Goal: Task Accomplishment & Management: Manage account settings

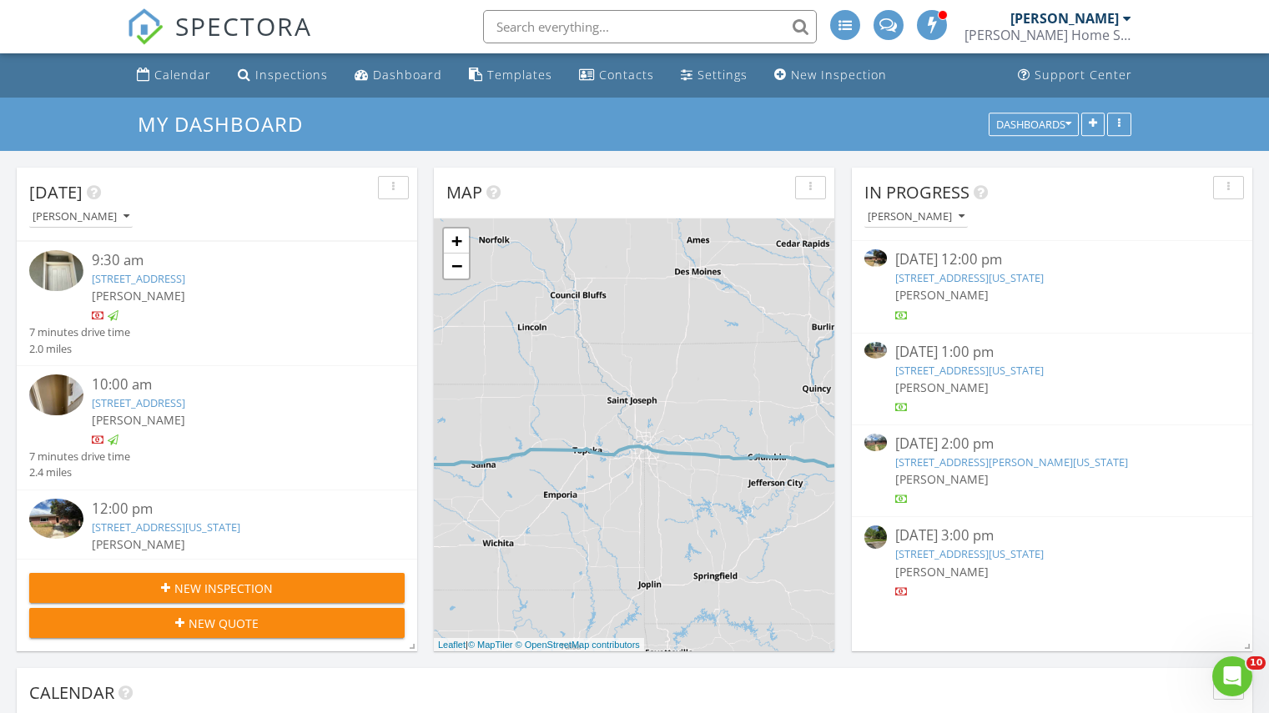
scroll to position [123, 0]
click at [373, 63] on link "Dashboard" at bounding box center [398, 75] width 101 height 31
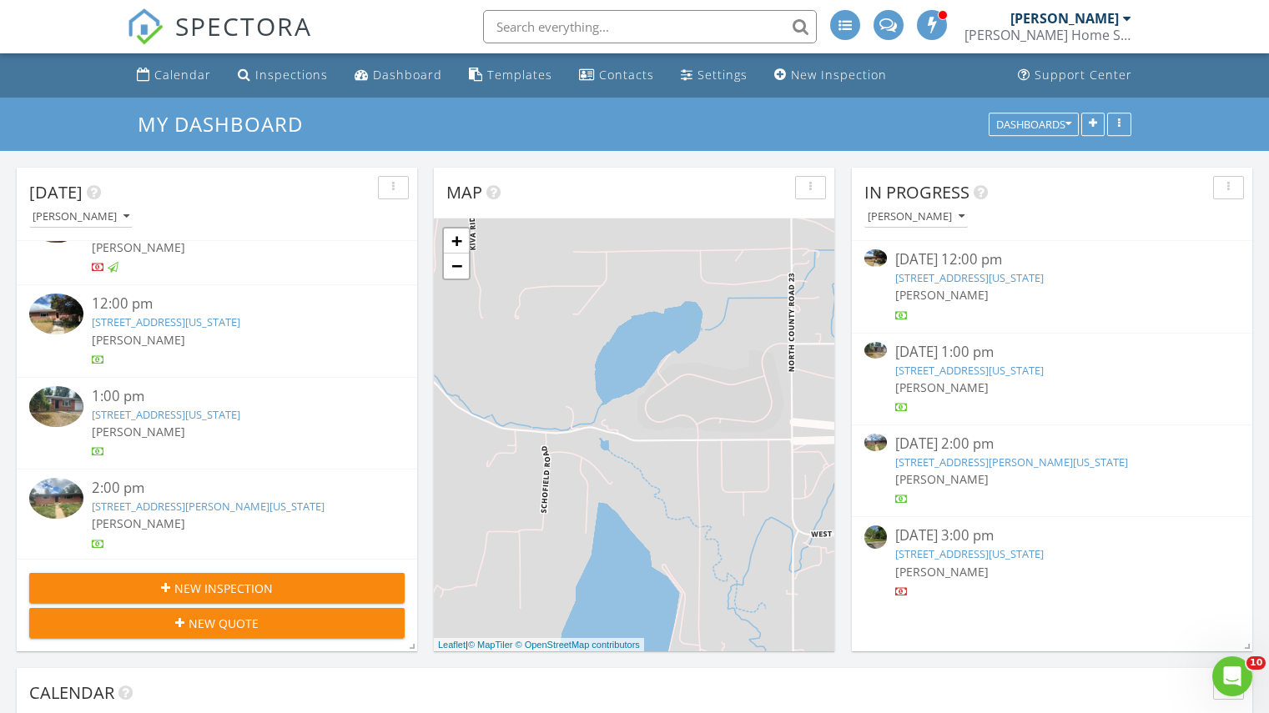
scroll to position [231, 0]
click at [199, 321] on div "12:00 pm 2135 Dartmouth Ave , Boulder, Colorado 80305 Woodrow Hoffmann" at bounding box center [217, 332] width 400 height 92
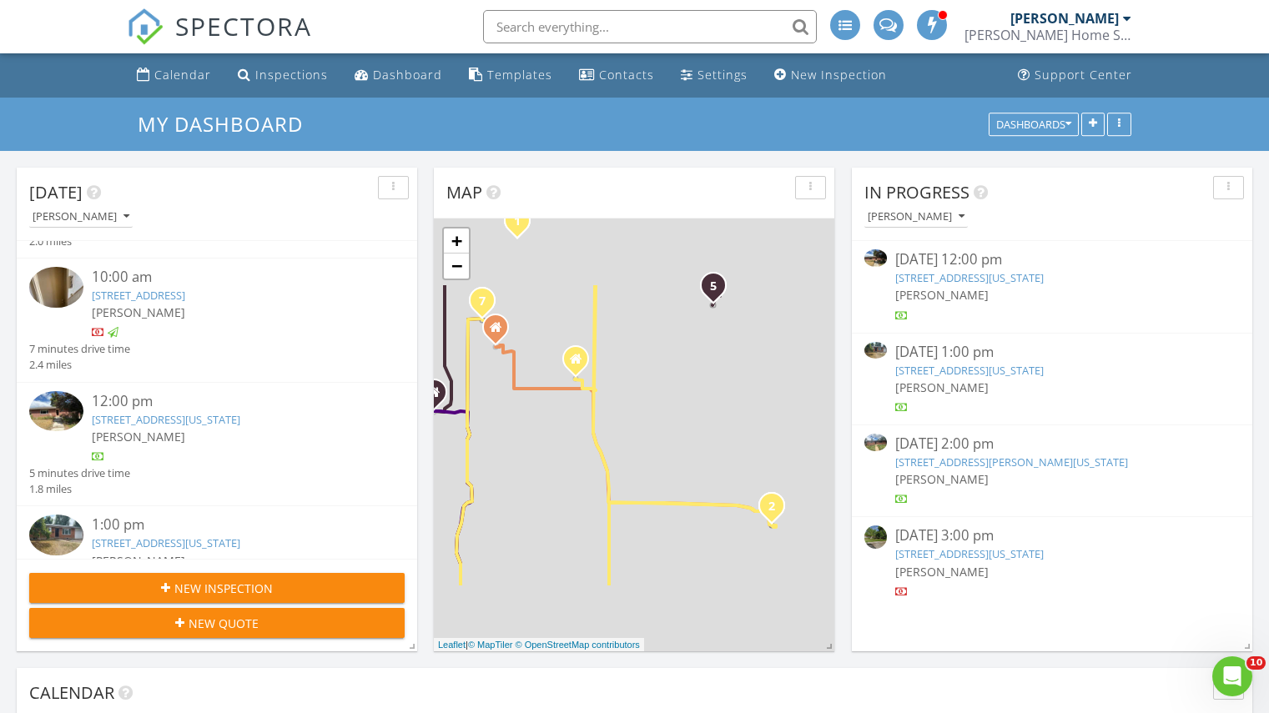
scroll to position [295, 0]
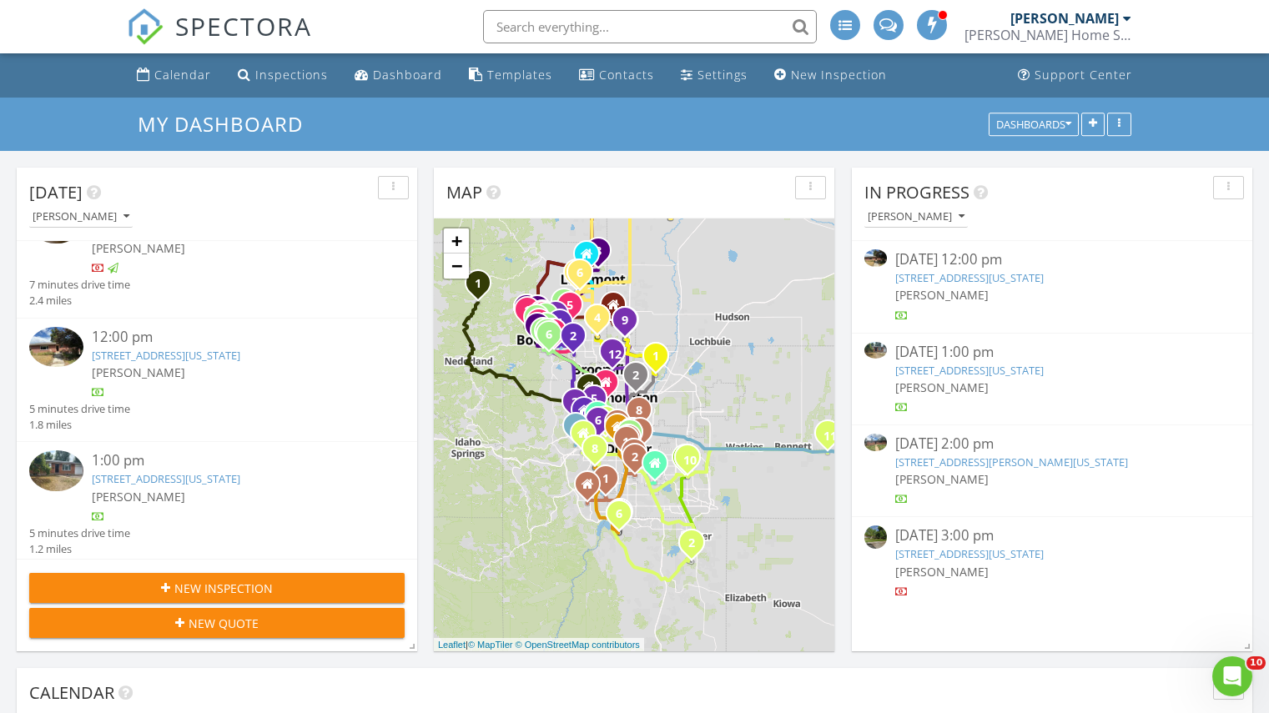
click at [183, 360] on link "2135 Dartmouth Ave , Boulder, Colorado 80305" at bounding box center [166, 355] width 148 height 15
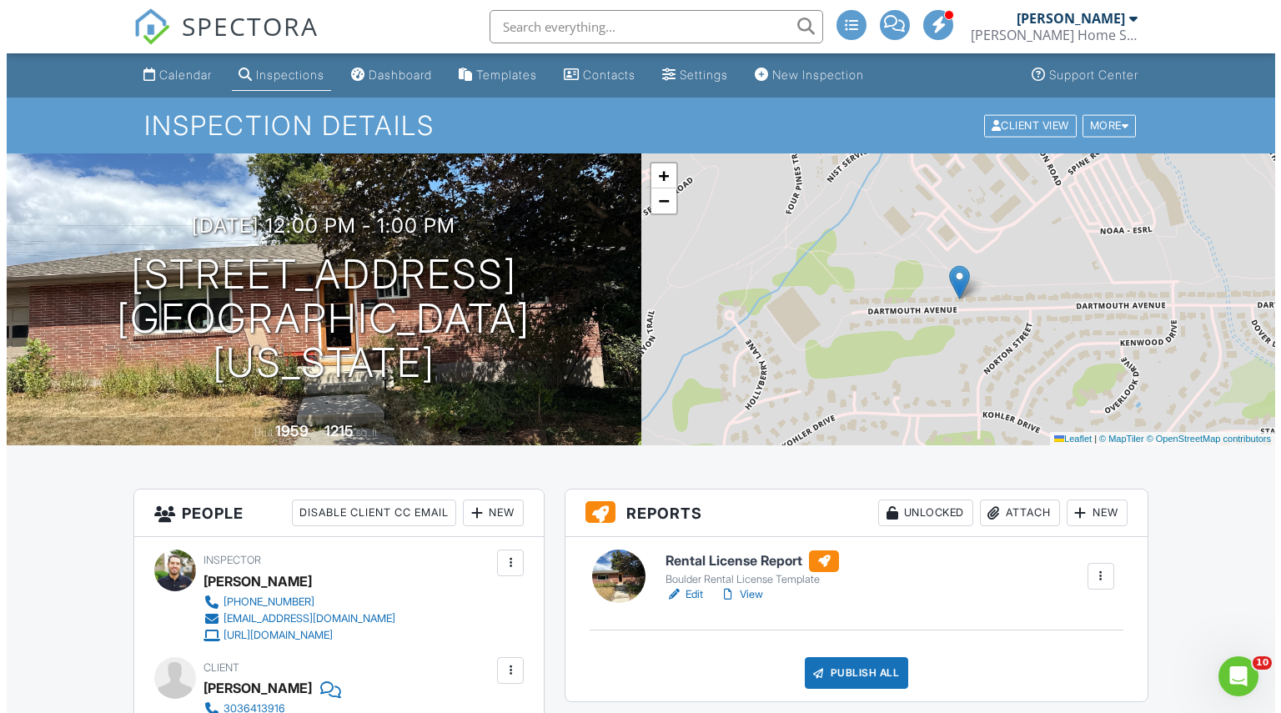
scroll to position [150, 0]
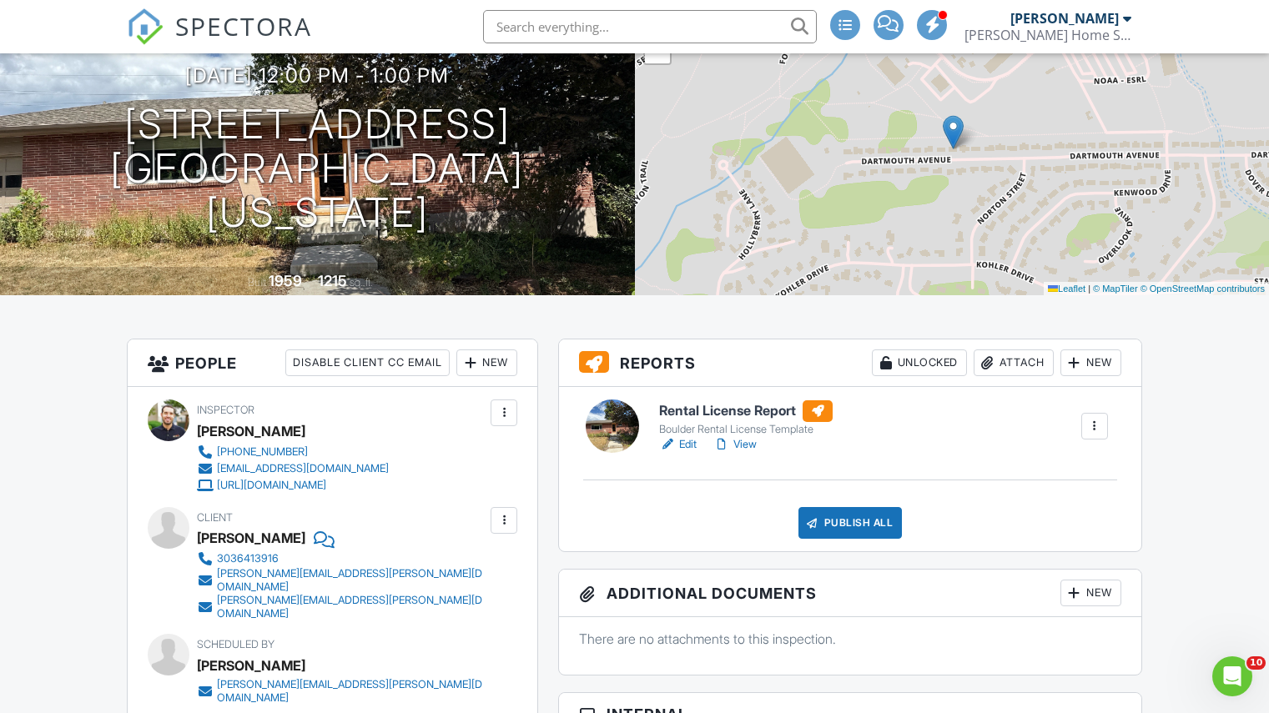
click at [219, 531] on div "[PERSON_NAME]" at bounding box center [251, 538] width 108 height 25
copy div "[PERSON_NAME]"
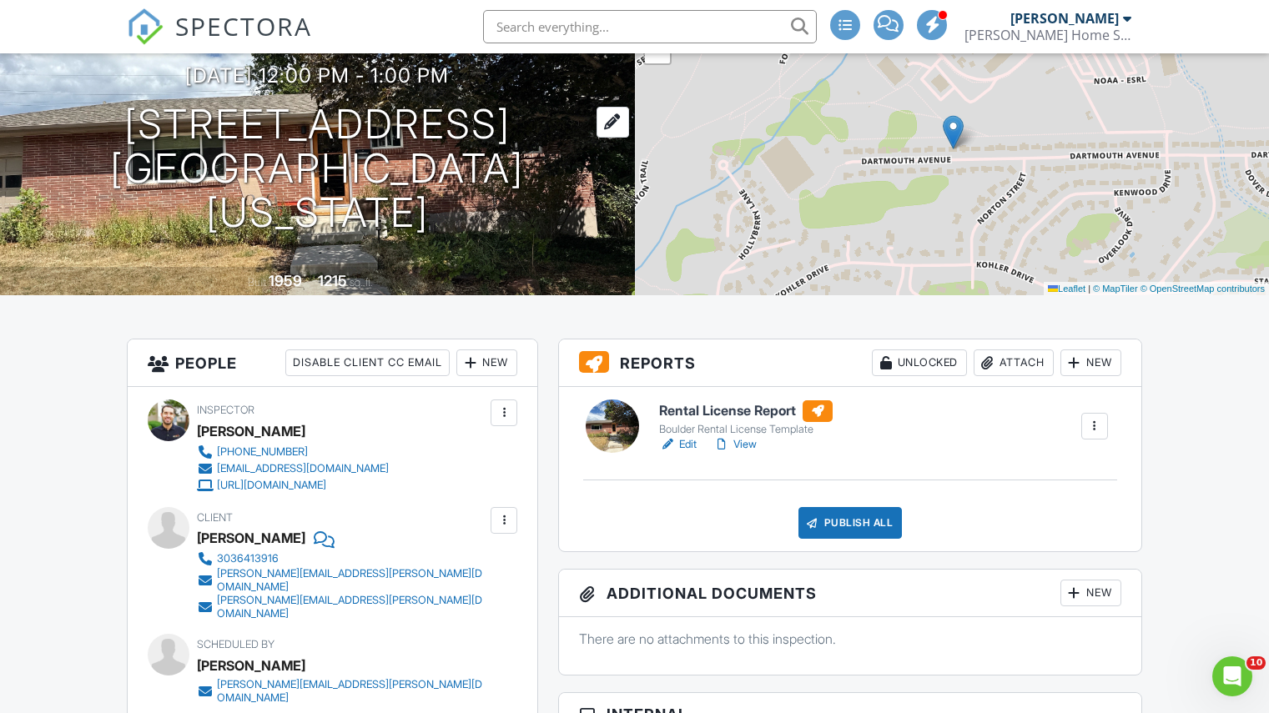
click at [158, 153] on h1 "2135 Dartmouth Ave Boulder, Colorado 80305" at bounding box center [317, 169] width 581 height 132
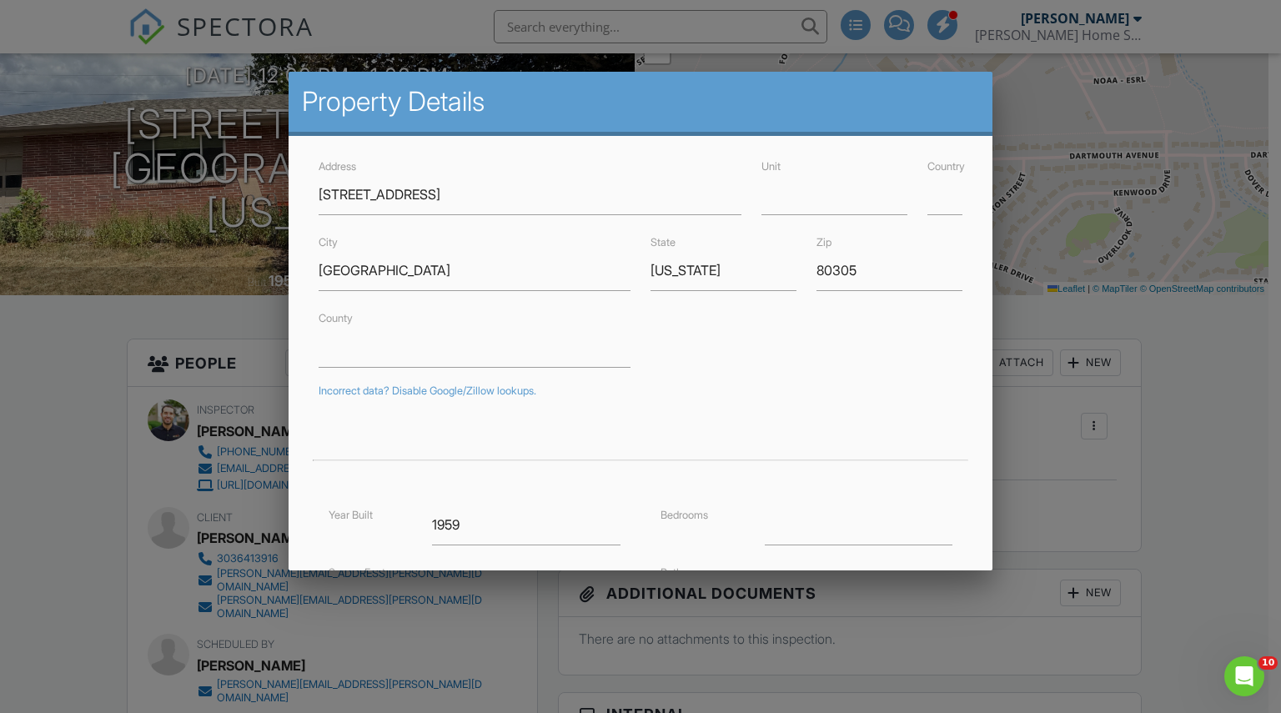
click at [88, 412] on div at bounding box center [640, 363] width 1281 height 892
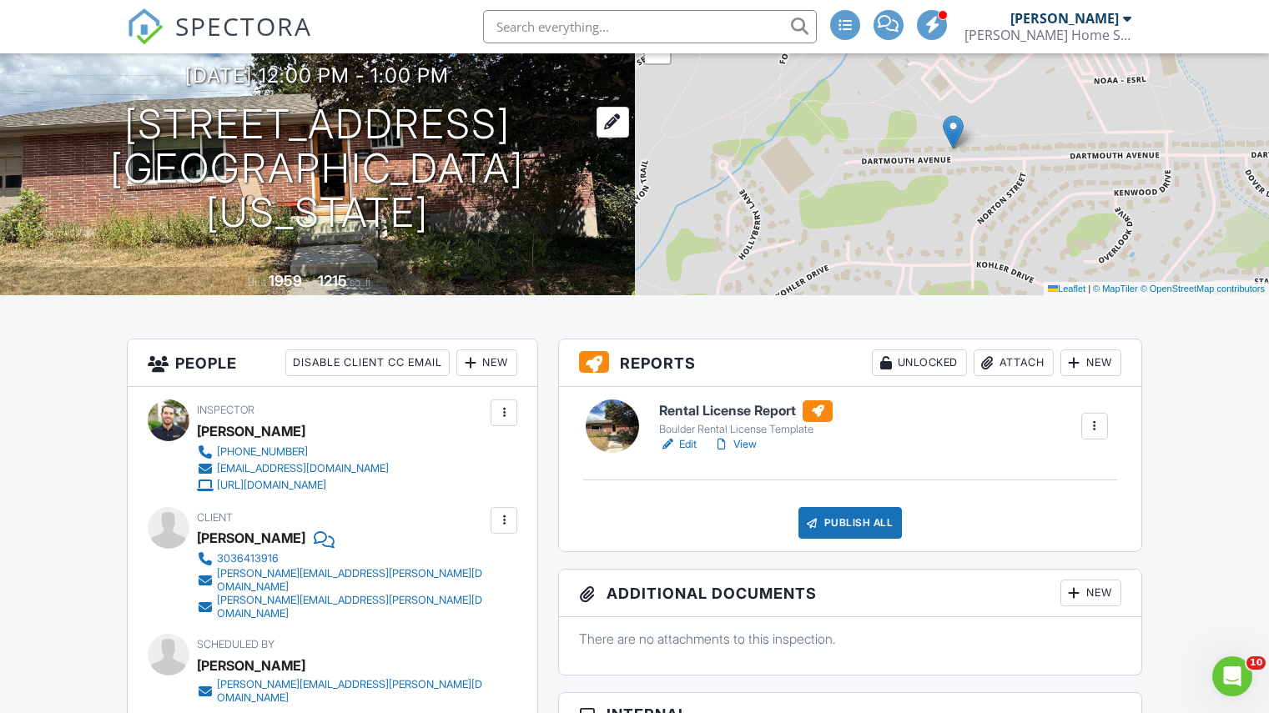
click at [163, 158] on h1 "2135 Dartmouth Ave Boulder, Colorado 80305" at bounding box center [317, 169] width 581 height 132
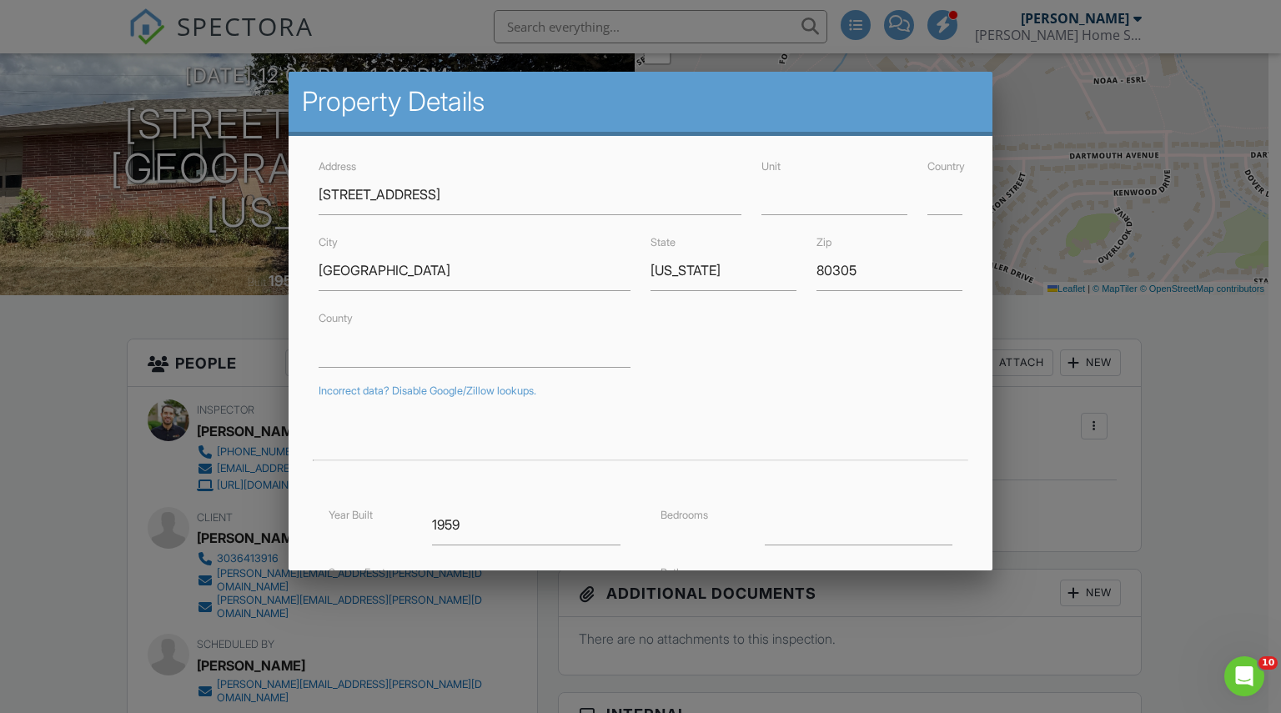
click at [0, 394] on div at bounding box center [640, 363] width 1281 height 892
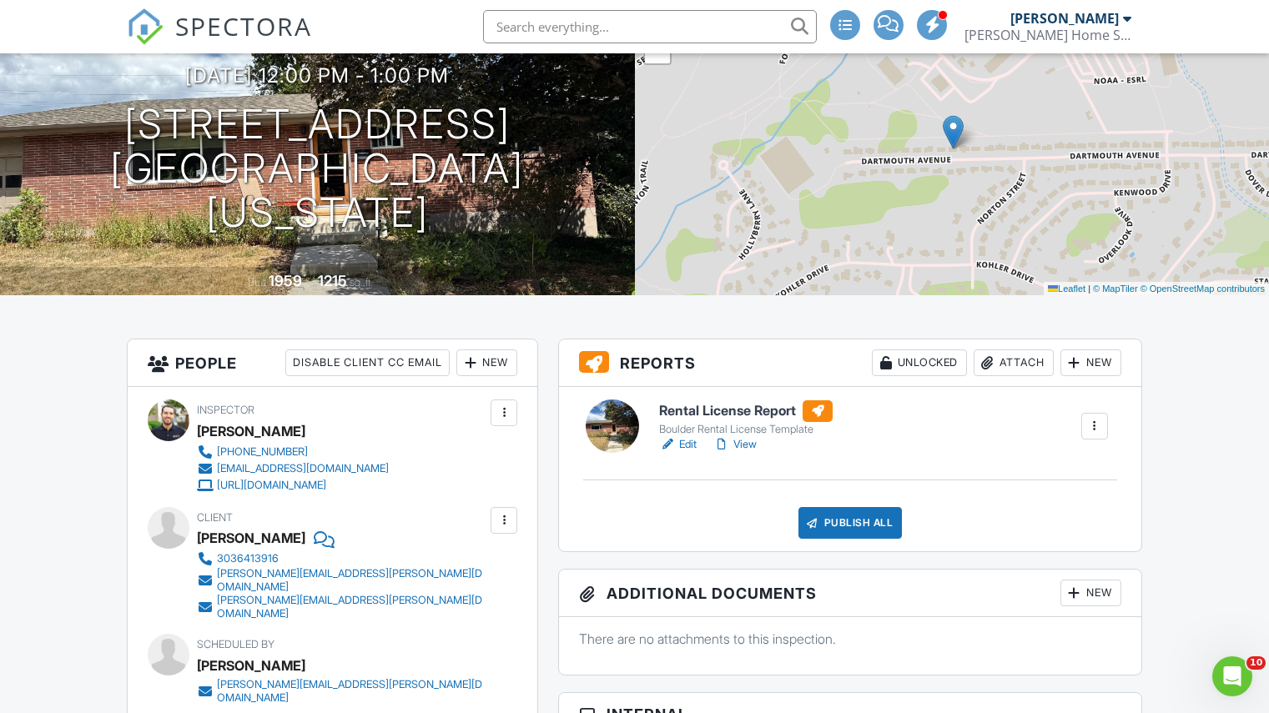
click at [1019, 355] on div "Attach" at bounding box center [1013, 362] width 80 height 27
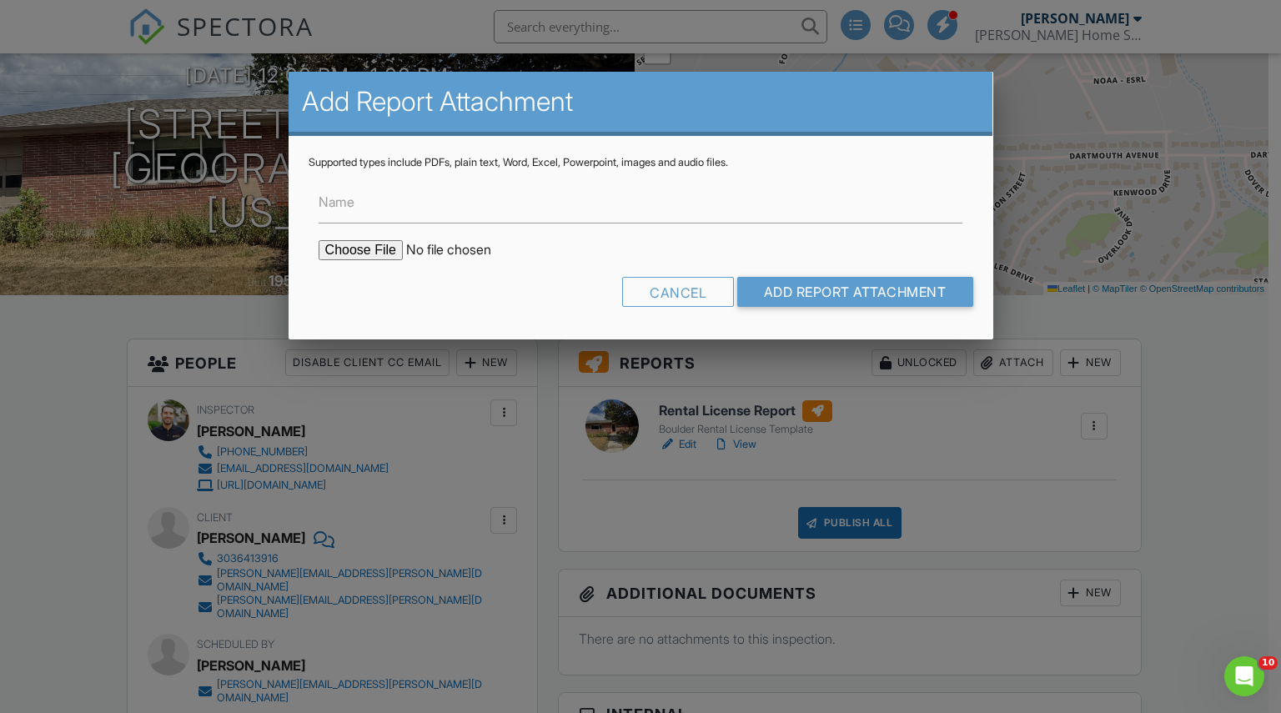
click at [355, 253] on input "file" at bounding box center [461, 250] width 284 height 20
type input "C:\fakepath\2135 Dartmouth Ave_COMPLIANT.pdf"
click at [390, 192] on input "Name" at bounding box center [641, 203] width 645 height 41
type input "Rental License Form_COMPLIANT"
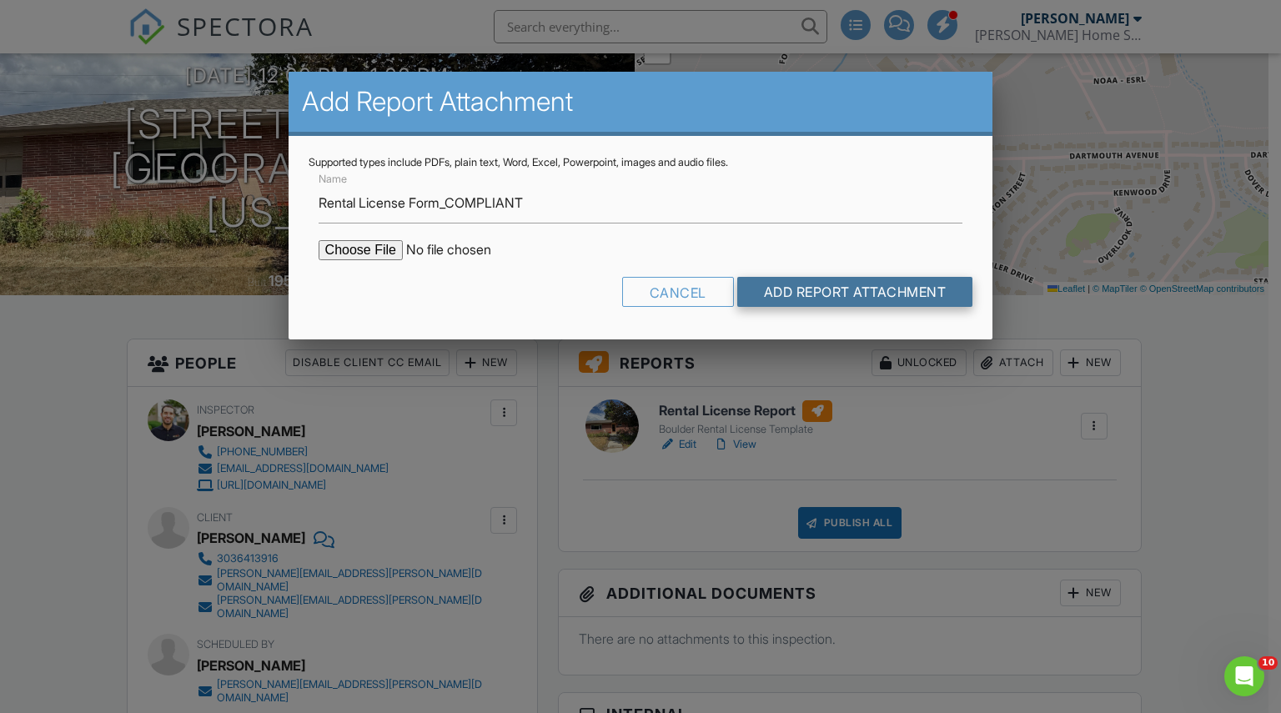
click at [792, 297] on input "Add Report Attachment" at bounding box center [855, 292] width 236 height 30
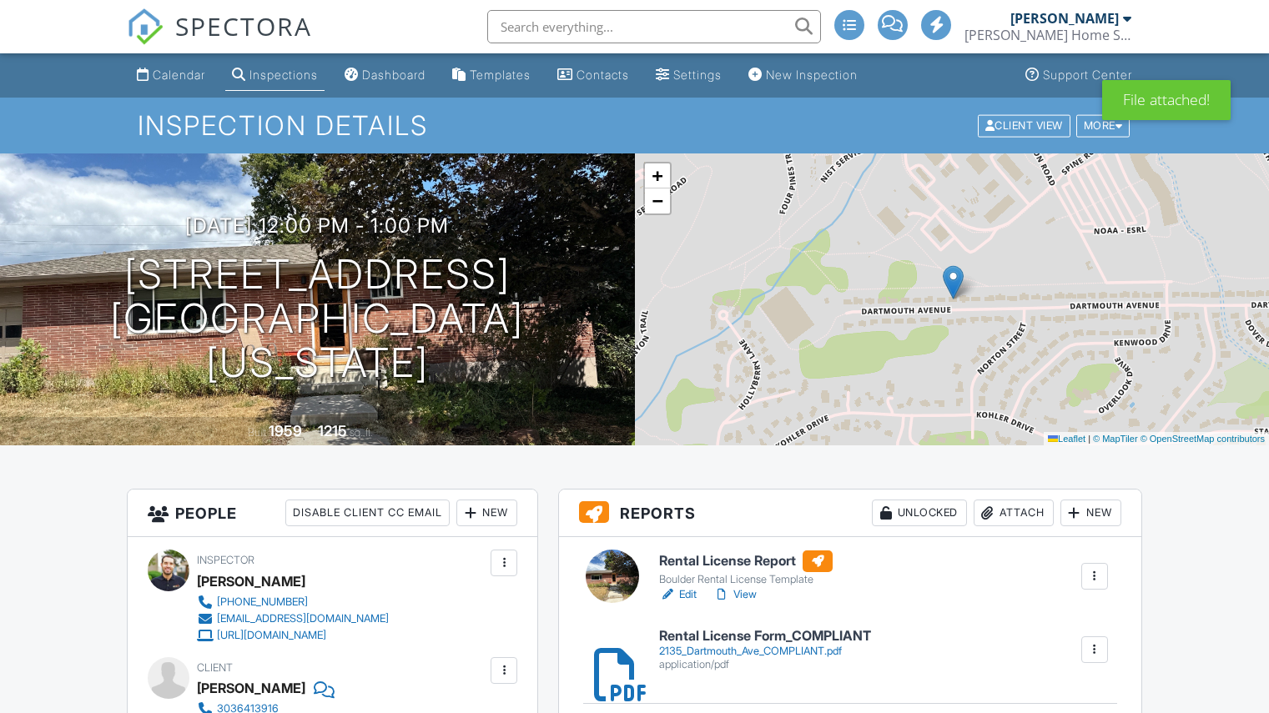
scroll to position [148, 0]
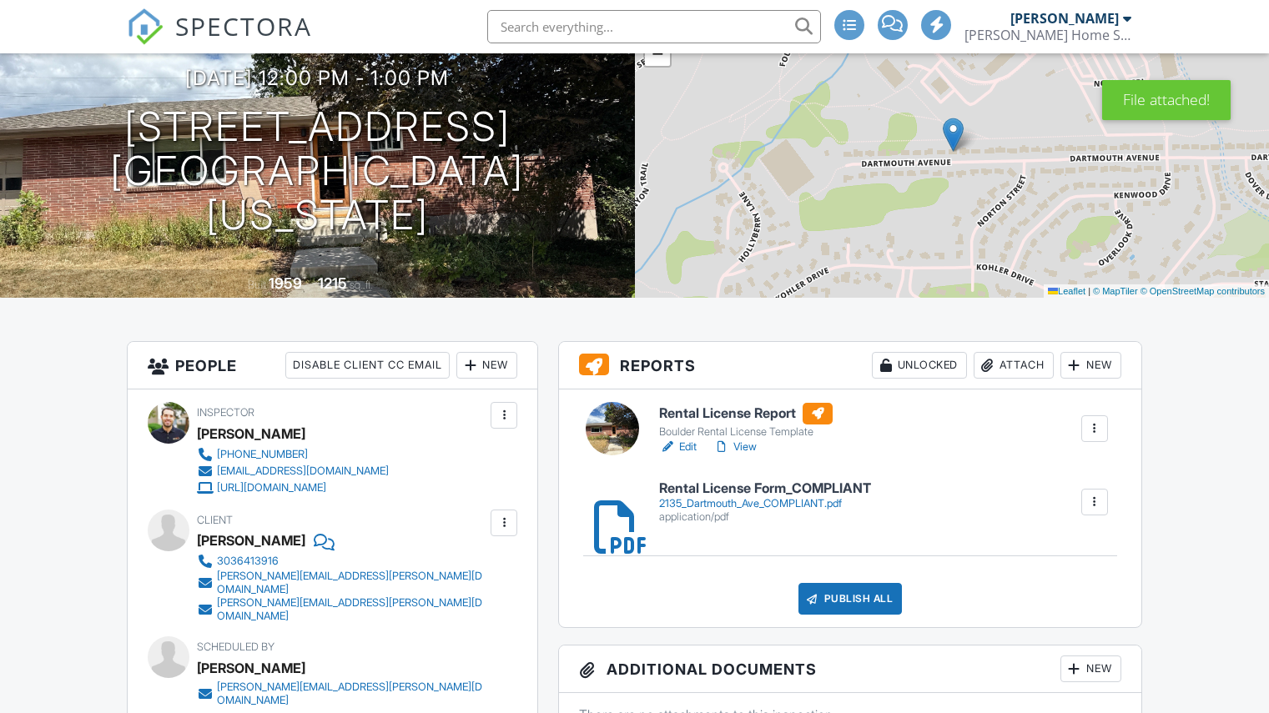
click at [761, 427] on div "Boulder Rental License Template" at bounding box center [745, 431] width 173 height 13
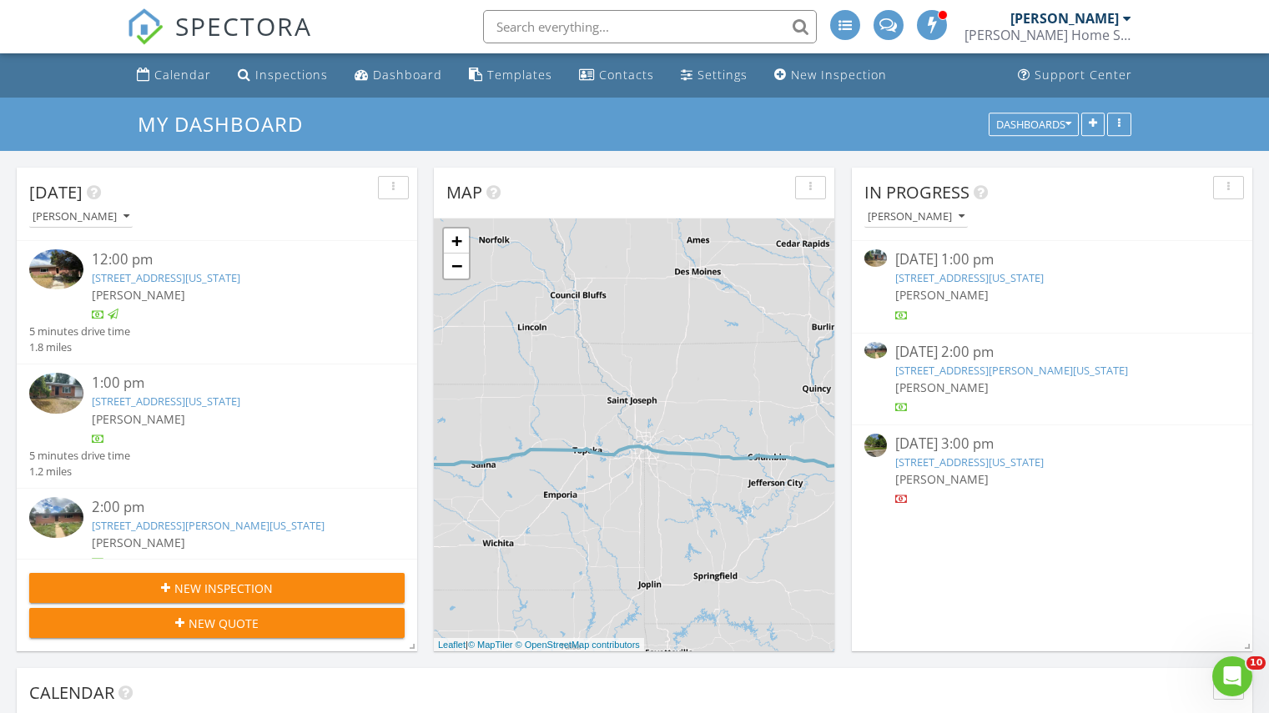
scroll to position [372, 0]
click at [153, 411] on div "[PERSON_NAME]" at bounding box center [233, 420] width 282 height 18
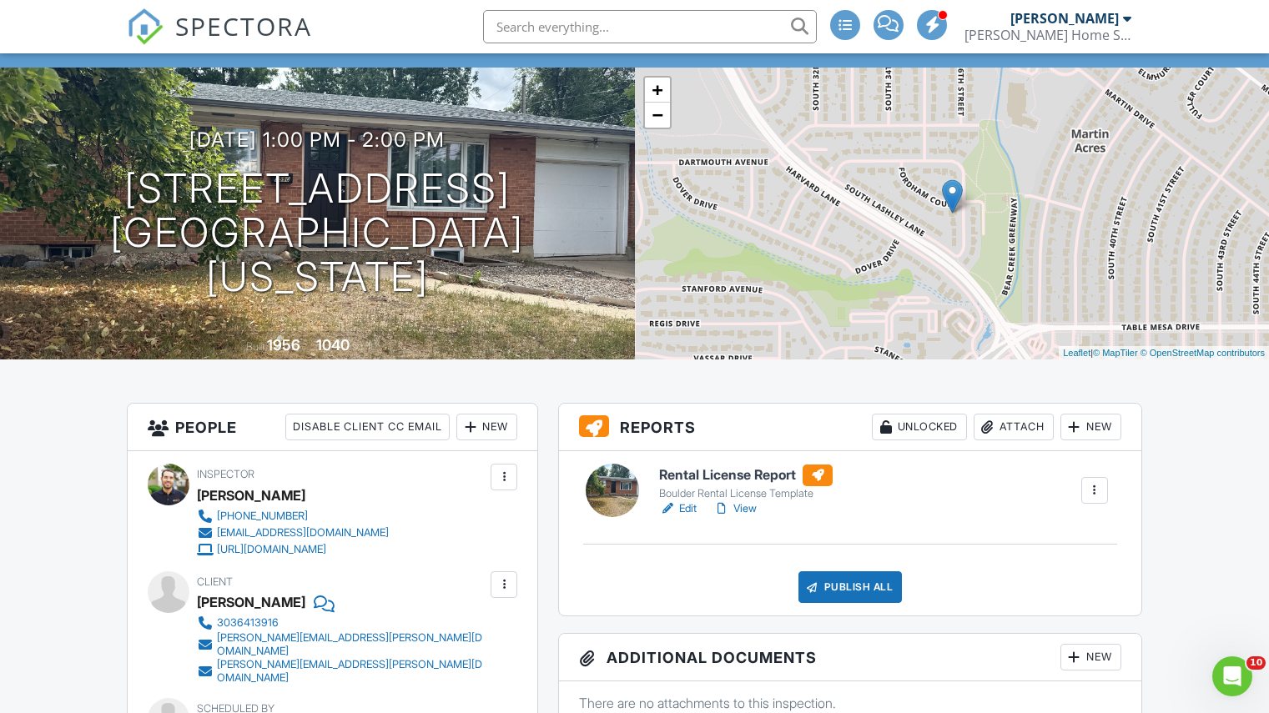
click at [170, 222] on h1 "3590 Fordham Ct Boulder, Colorado 80305" at bounding box center [317, 233] width 581 height 132
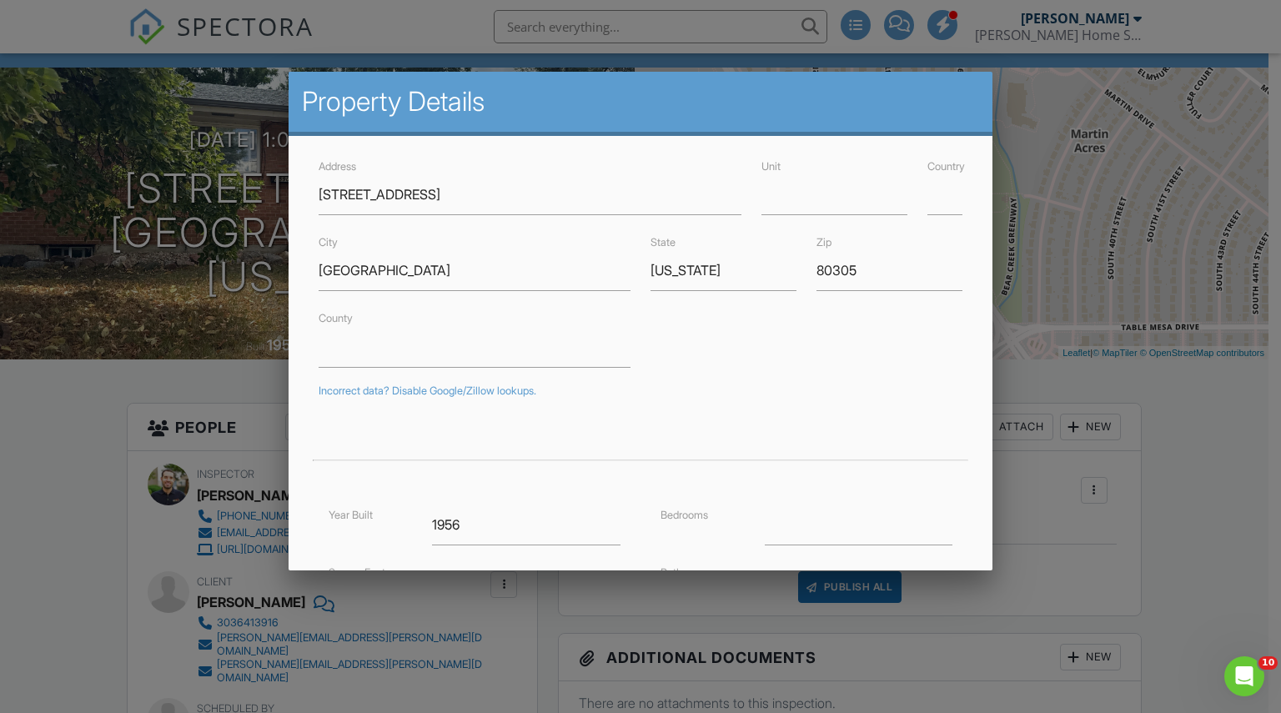
click at [57, 519] on div at bounding box center [640, 363] width 1281 height 892
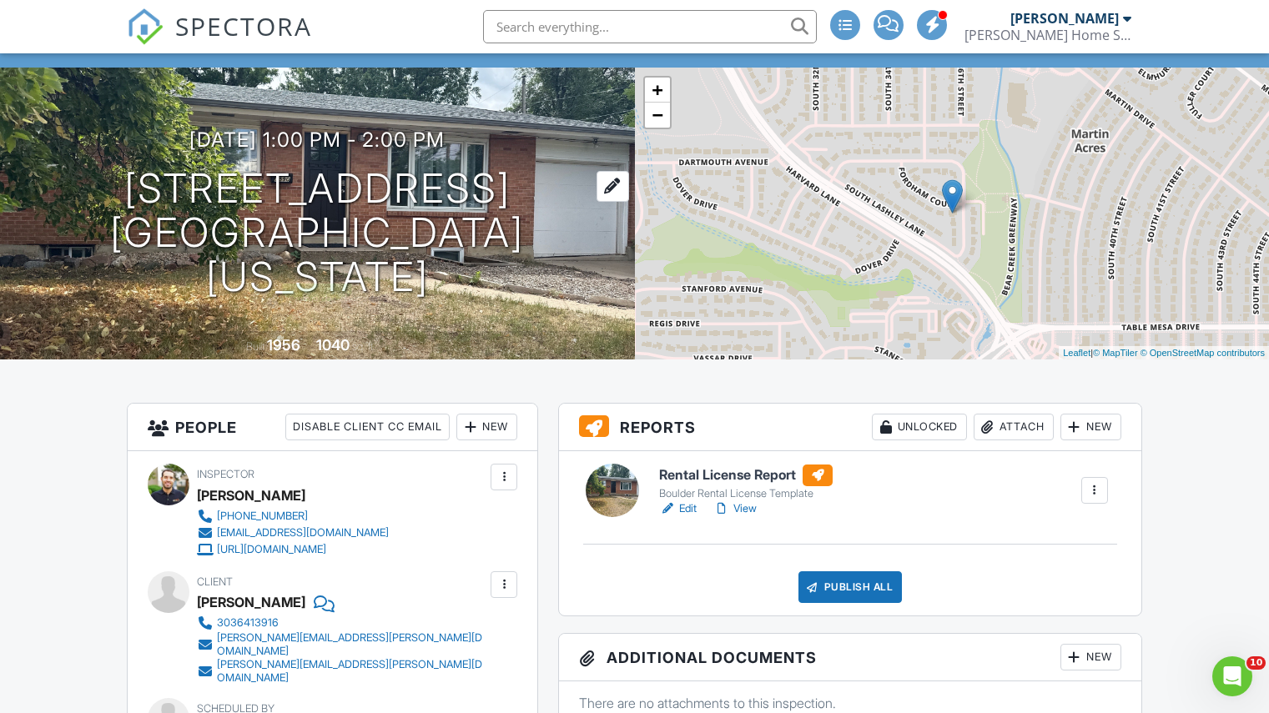
click at [173, 212] on h1 "3590 Fordham Ct Boulder, Colorado 80305" at bounding box center [317, 233] width 581 height 132
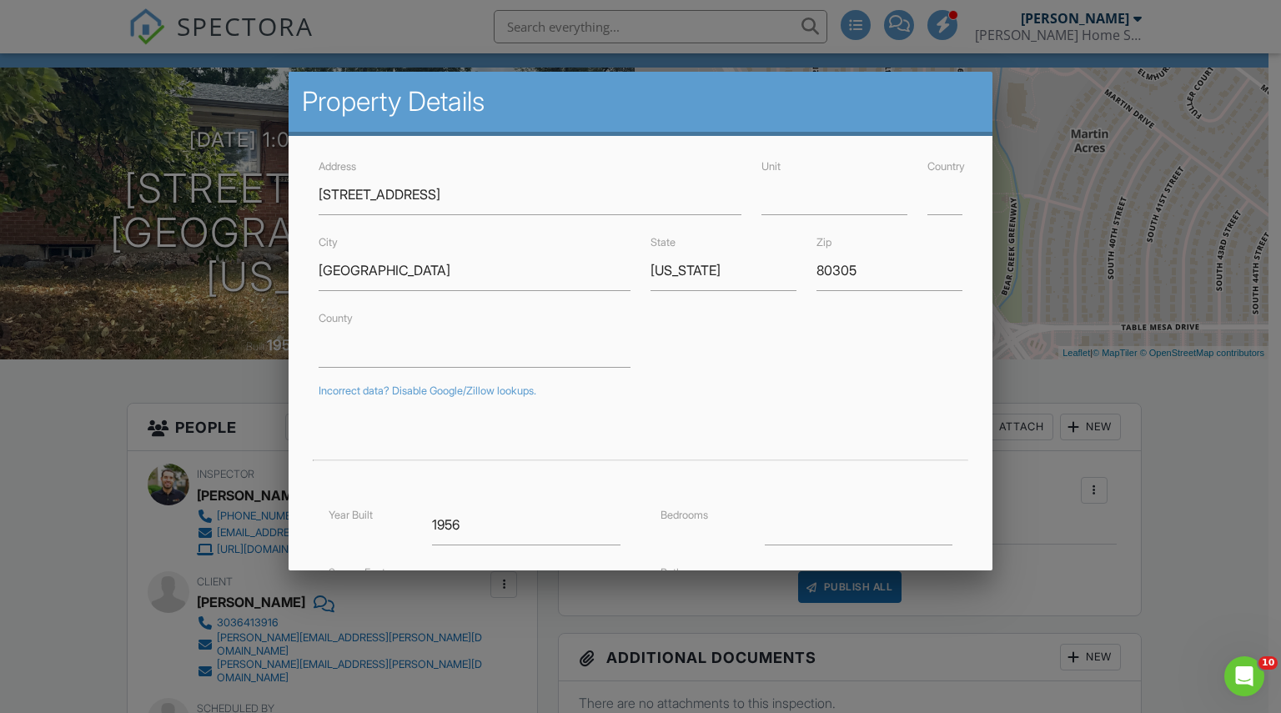
click at [1, 534] on div at bounding box center [640, 363] width 1281 height 892
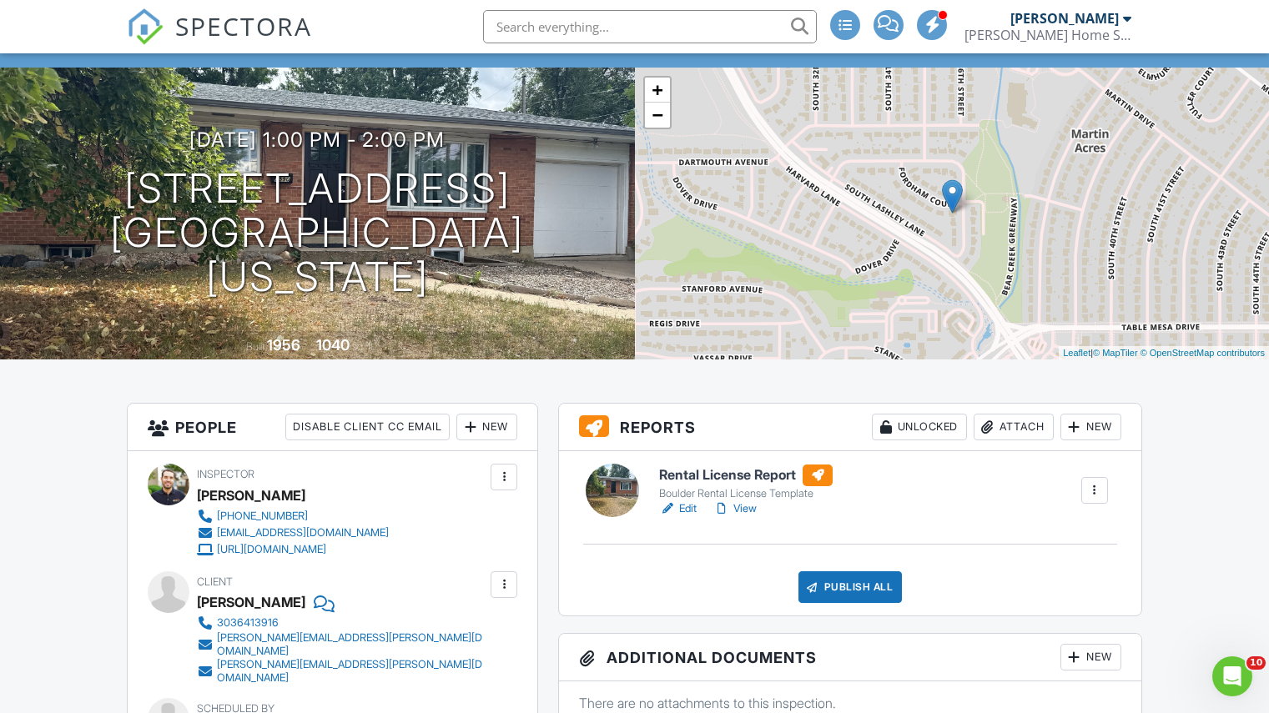
click at [1018, 427] on div "Attach" at bounding box center [1013, 427] width 80 height 27
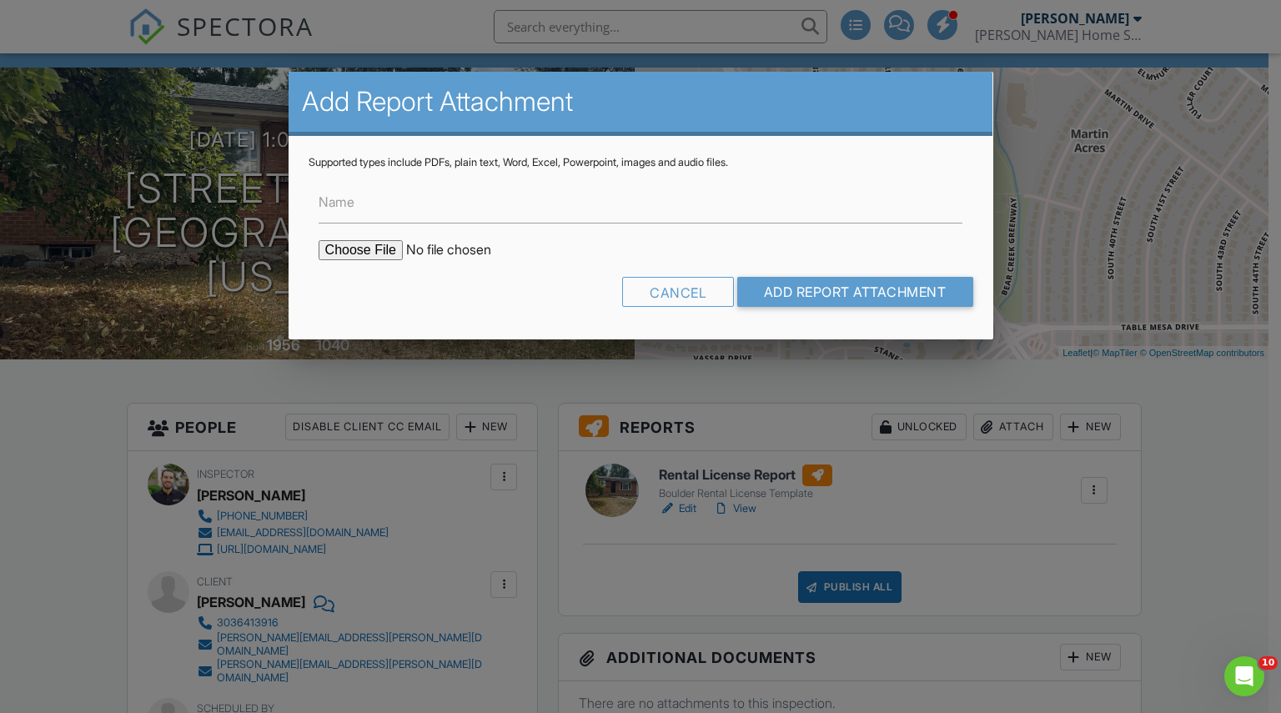
click at [362, 254] on input "file" at bounding box center [461, 250] width 284 height 20
type input "C:\fakepath\3590 Fordham_NON COMPLIANT.pdf"
click at [370, 204] on input "Name" at bounding box center [641, 203] width 645 height 41
type input "Rental License Form_NON COMPLIANT"
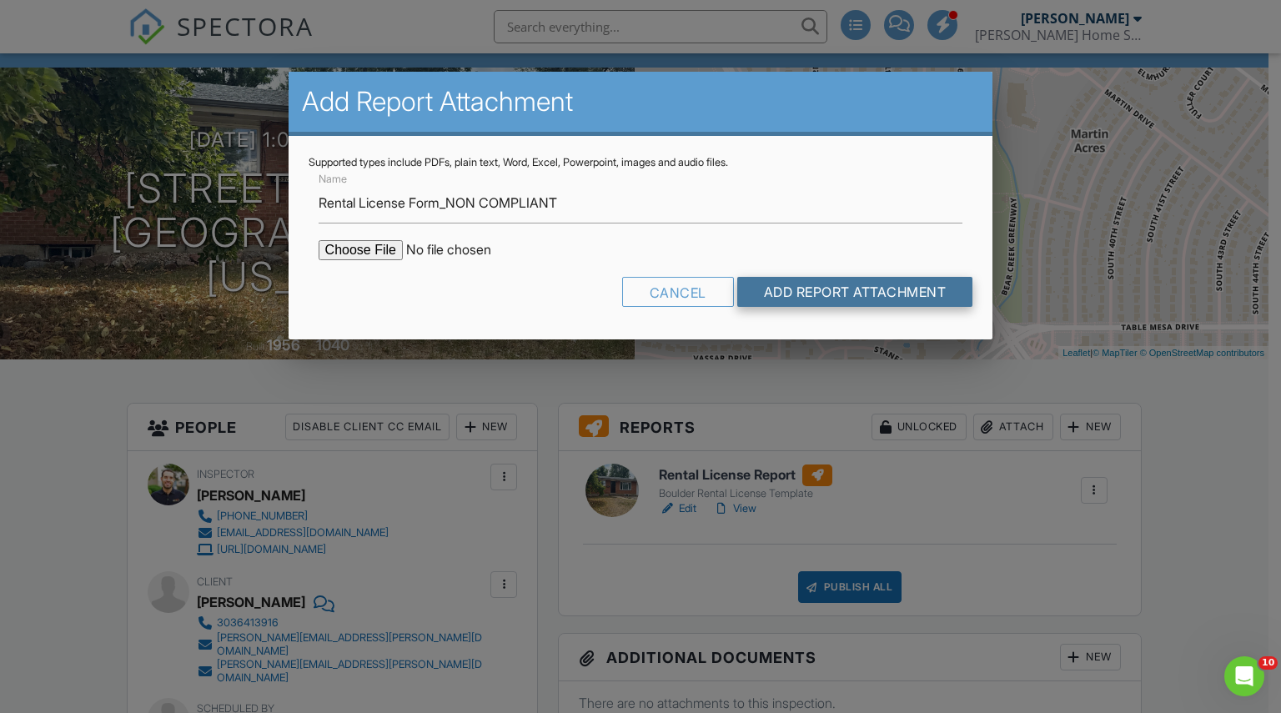
click at [737, 295] on input "Add Report Attachment" at bounding box center [855, 292] width 236 height 30
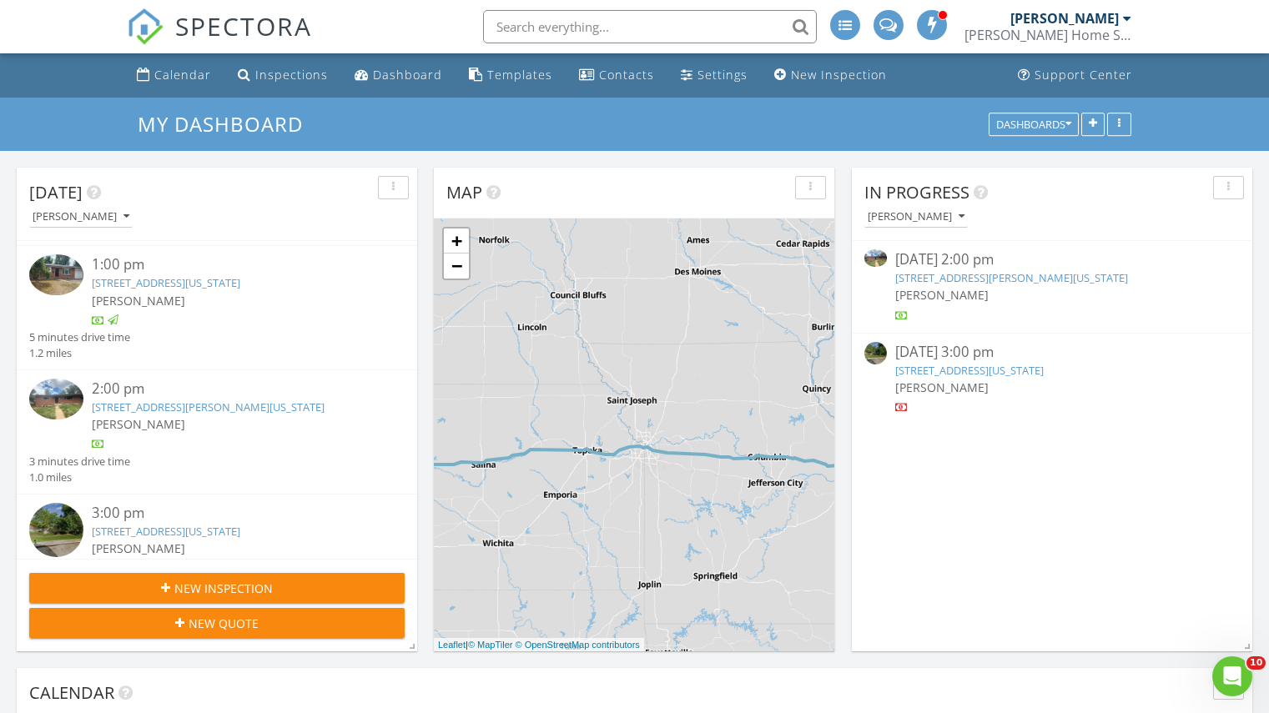
scroll to position [500, 0]
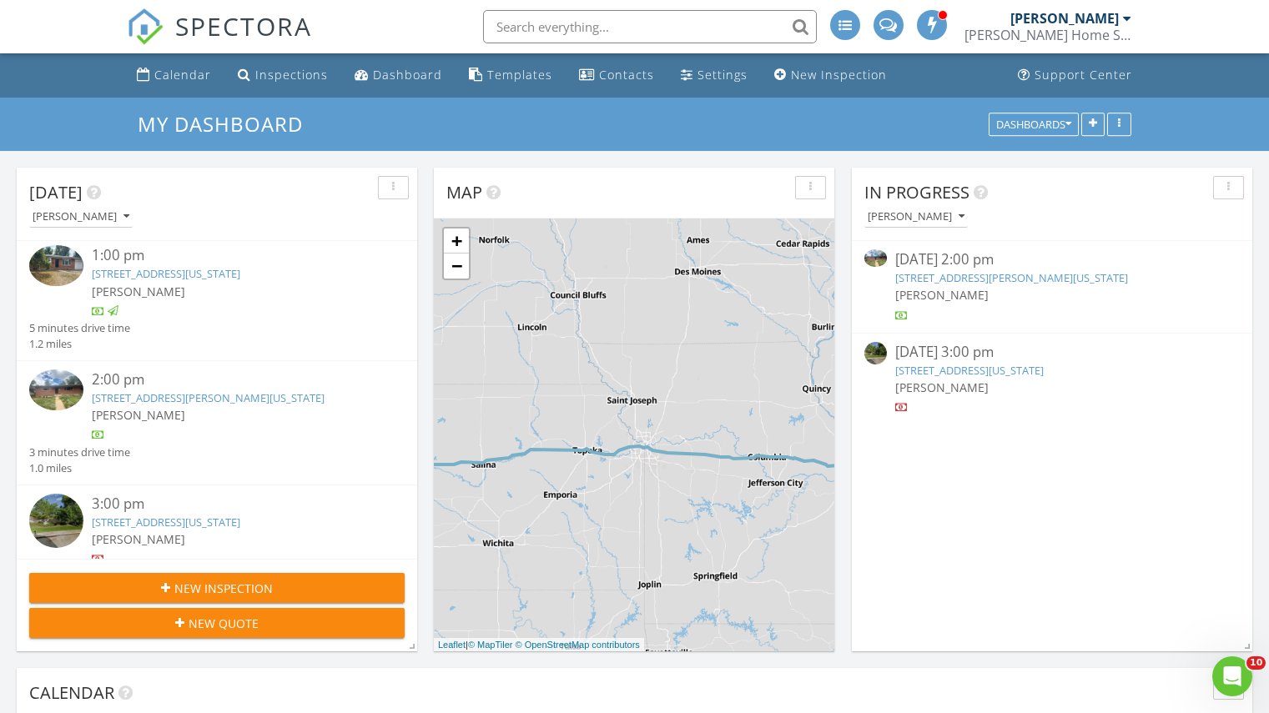
click at [205, 393] on link "860 Toedtli Dr , Boulder, Colorado 80305" at bounding box center [208, 397] width 233 height 15
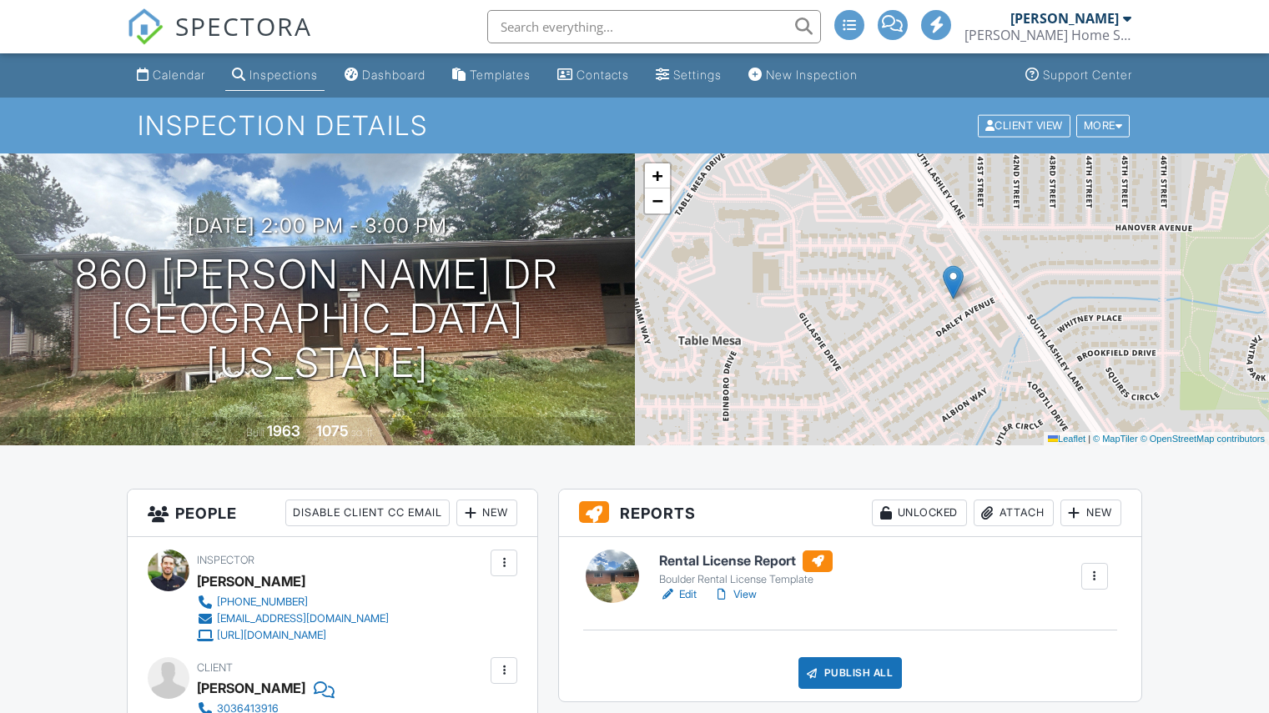
click at [214, 296] on h1 "860 [PERSON_NAME] Dr [GEOGRAPHIC_DATA], [US_STATE][GEOGRAPHIC_DATA]" at bounding box center [317, 319] width 581 height 132
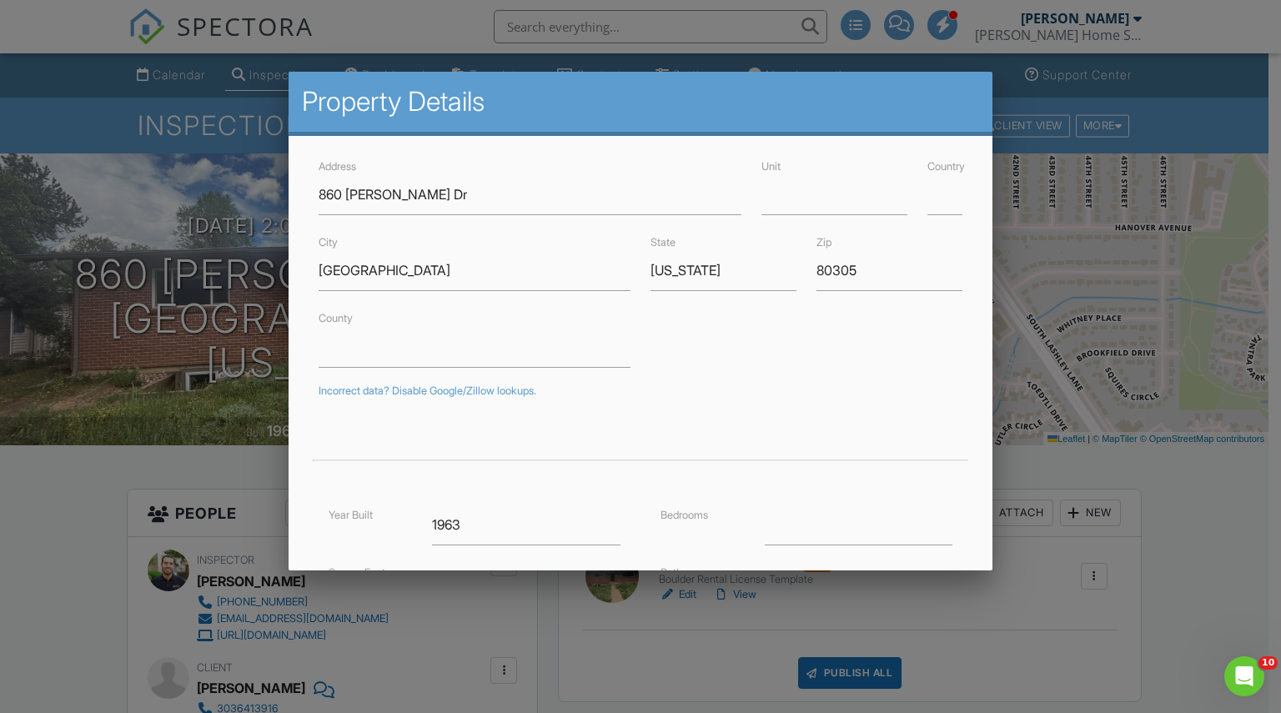
click at [0, 605] on div at bounding box center [640, 363] width 1281 height 892
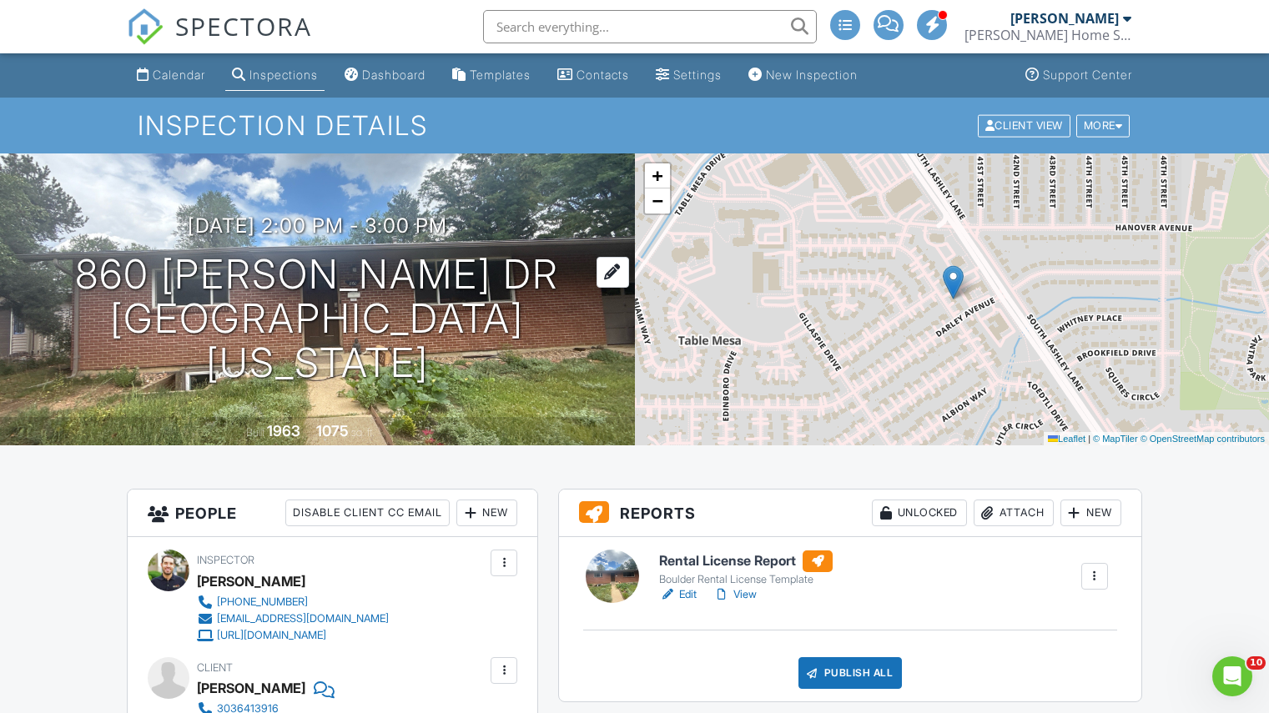
click at [196, 294] on h1 "860 [PERSON_NAME] Dr [GEOGRAPHIC_DATA], [US_STATE][GEOGRAPHIC_DATA]" at bounding box center [317, 319] width 581 height 132
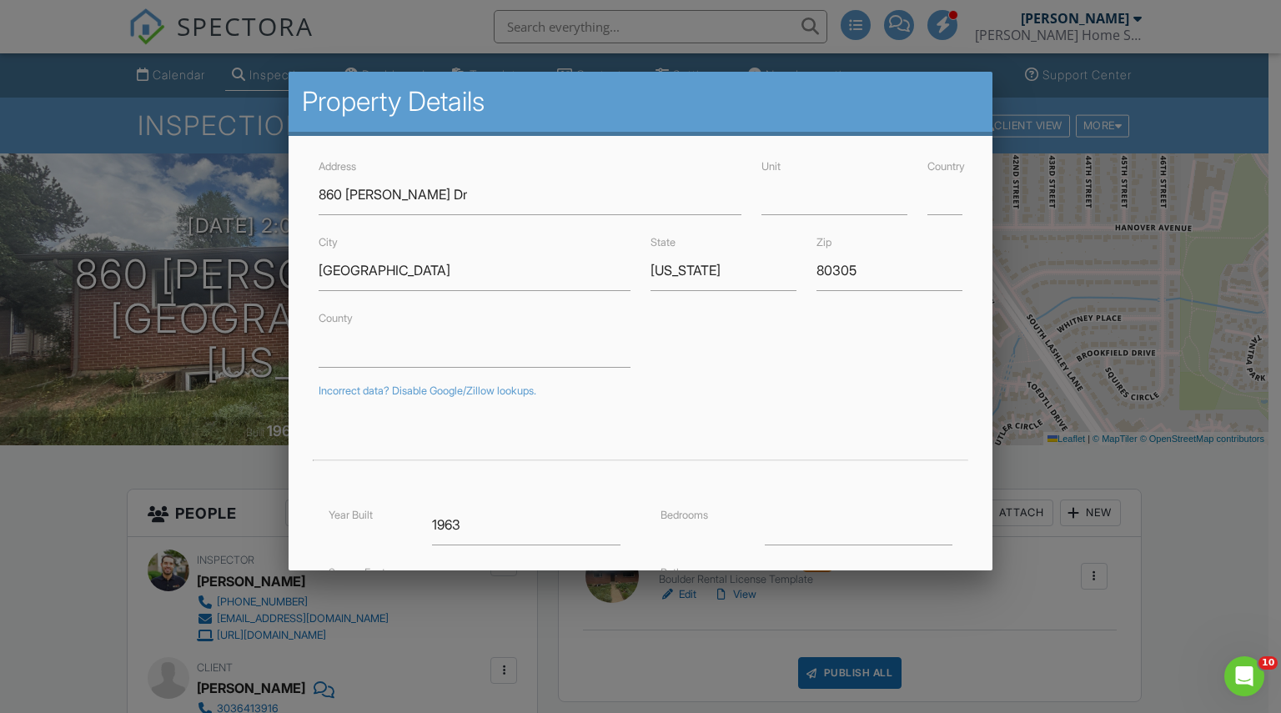
click at [1062, 505] on div at bounding box center [640, 363] width 1281 height 892
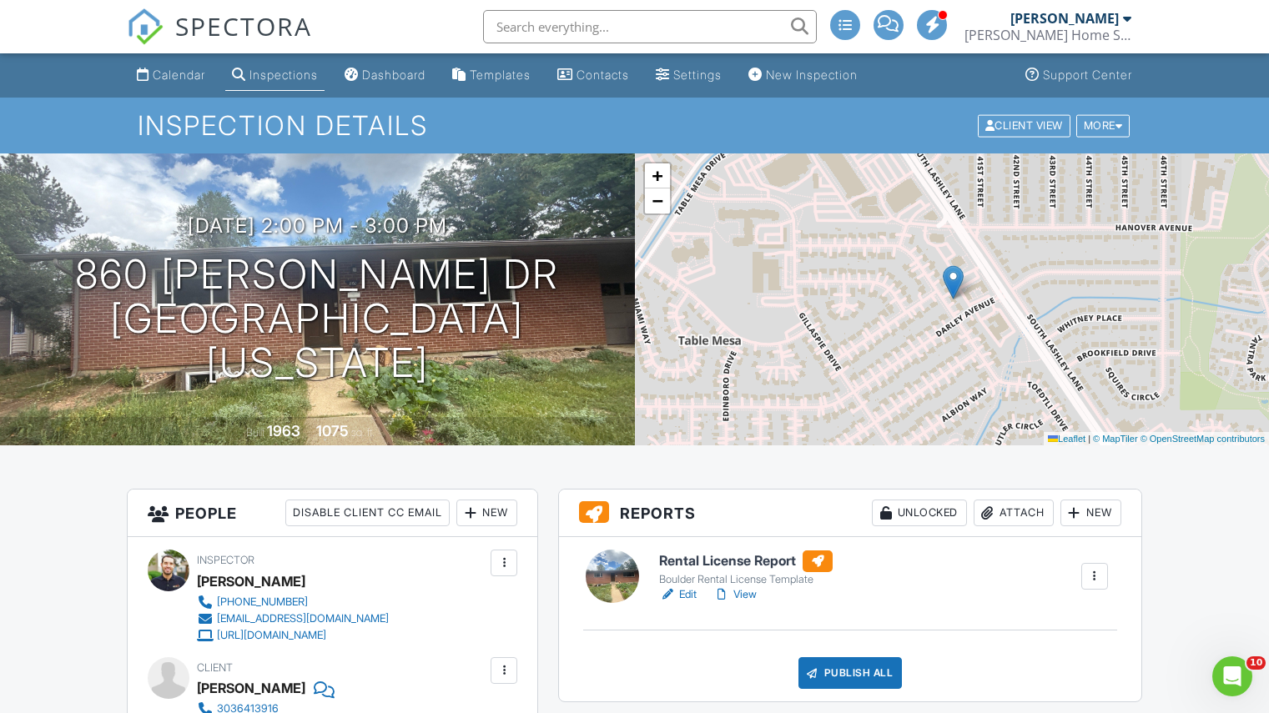
click at [1006, 511] on div "Attach" at bounding box center [1013, 513] width 80 height 27
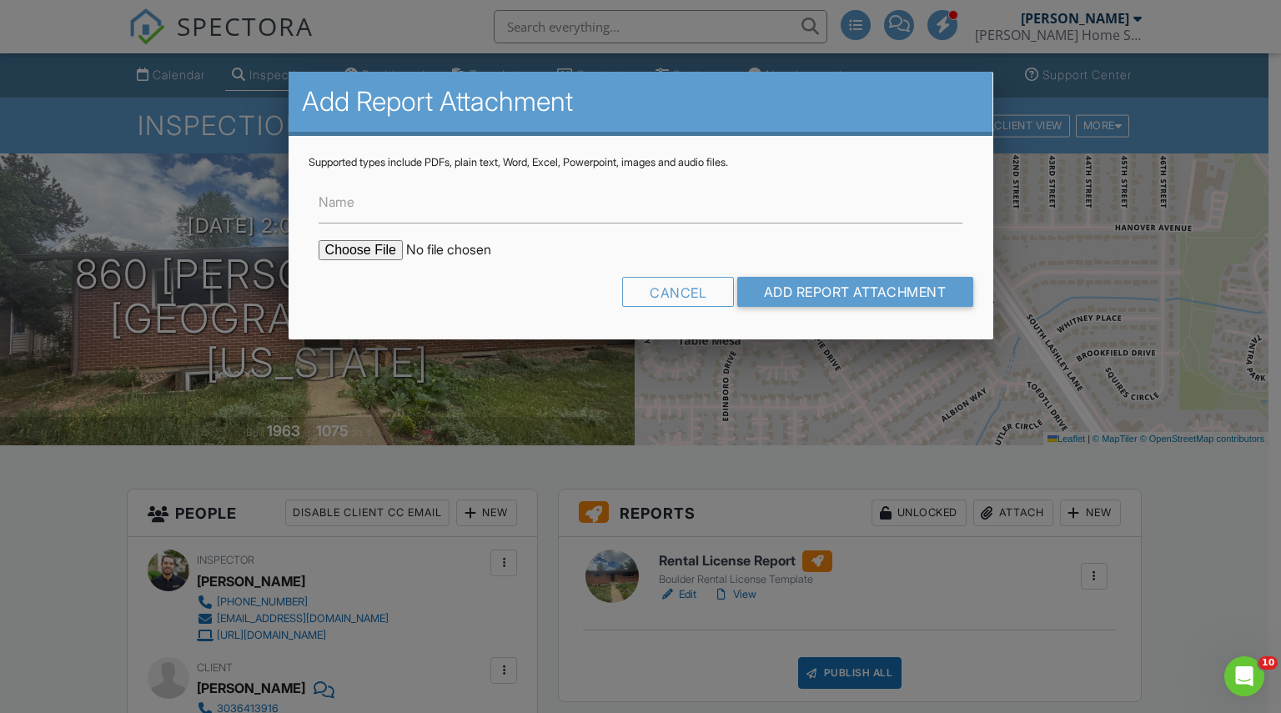
click at [377, 250] on input "file" at bounding box center [461, 250] width 284 height 20
type input "C:\fakepath\860 [PERSON_NAME] Dr_NON COMPLIANT.pdf"
click at [379, 205] on input "Name" at bounding box center [641, 203] width 645 height 41
type input "Rental License Form_NON COMPLIANT"
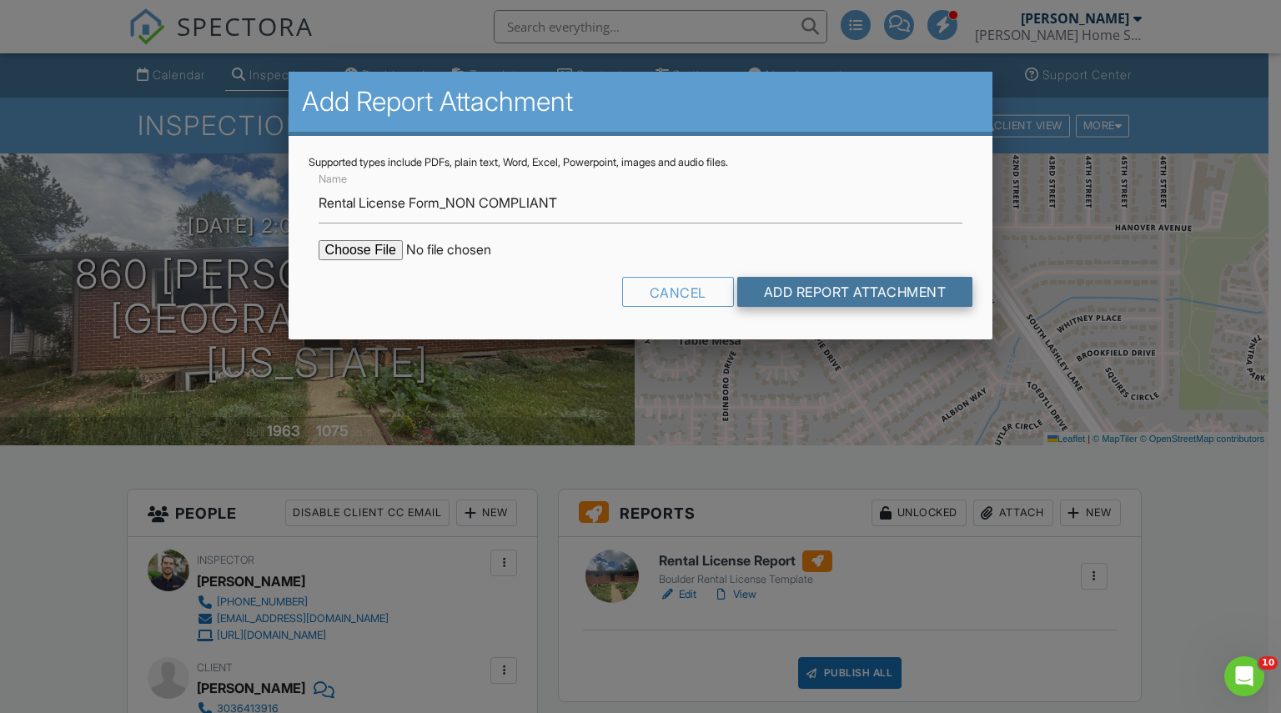
click at [850, 289] on input "Add Report Attachment" at bounding box center [855, 292] width 236 height 30
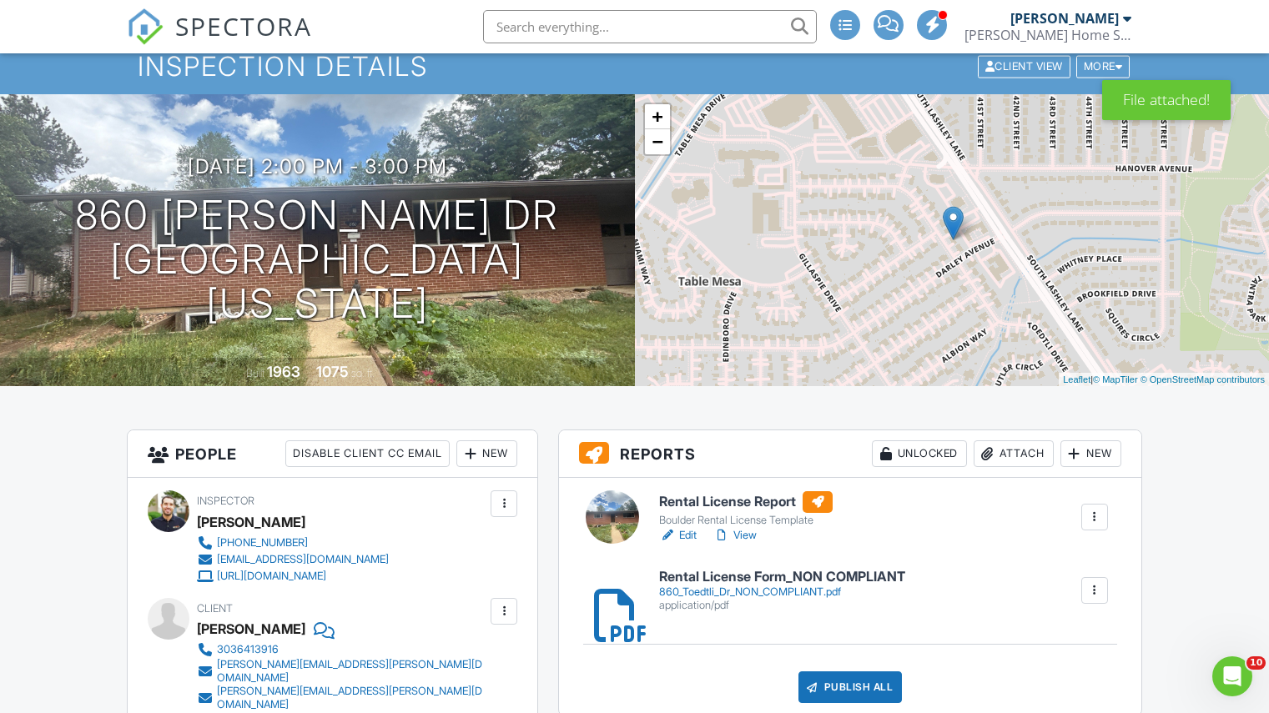
click at [729, 501] on h6 "Rental License Report" at bounding box center [745, 502] width 173 height 22
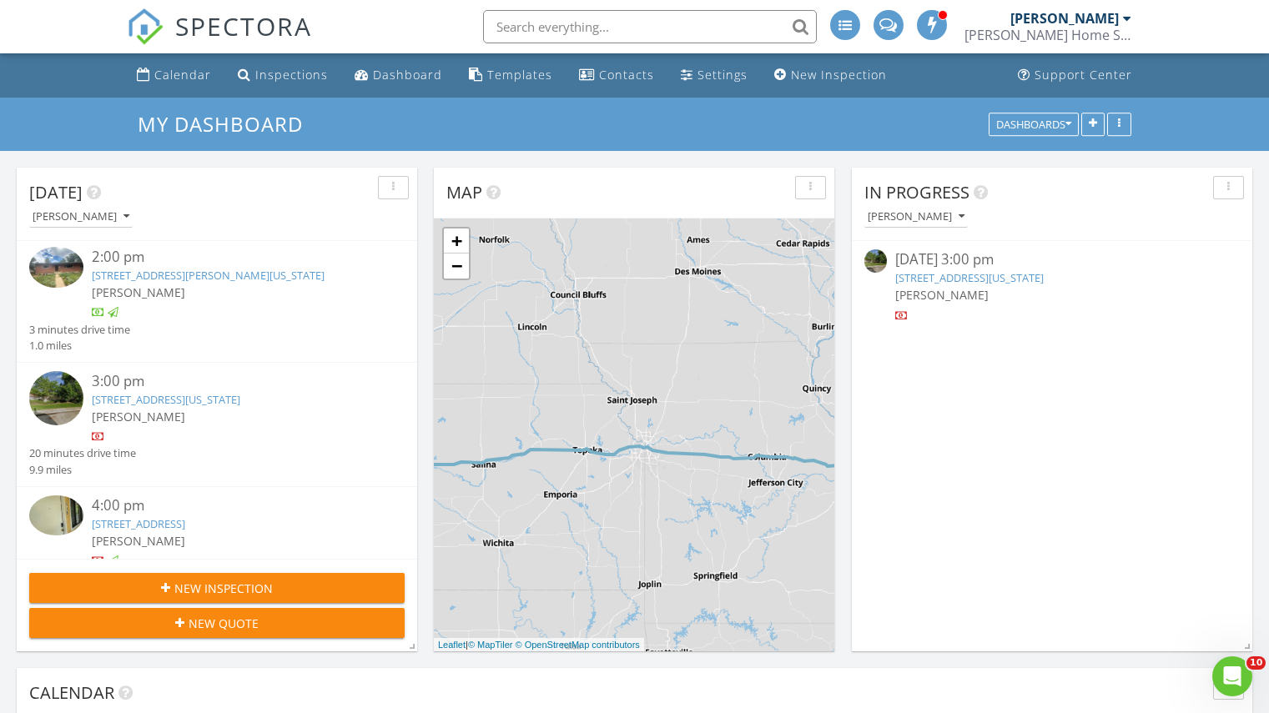
scroll to position [623, 0]
click at [184, 400] on link "4895 Twin Lakes Road 2, Boulder, Colorado 80301" at bounding box center [166, 399] width 148 height 15
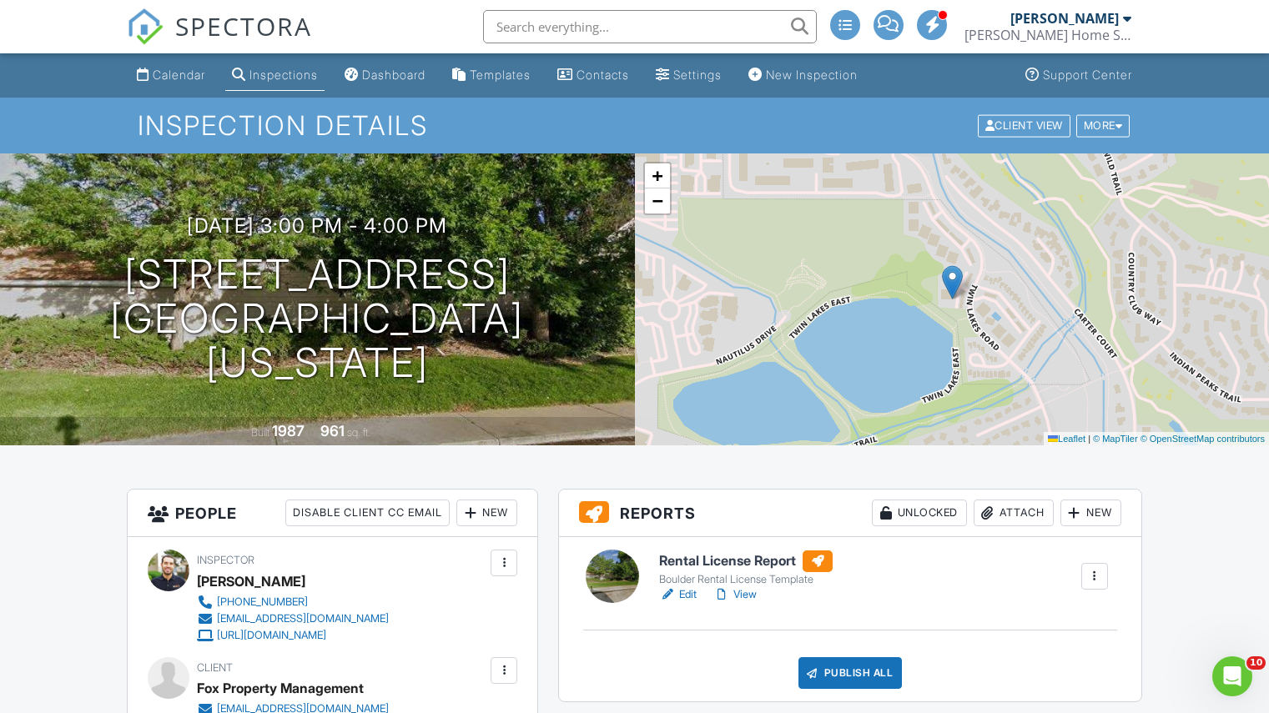
click at [279, 289] on h1 "[STREET_ADDRESS] [GEOGRAPHIC_DATA][US_STATE]" at bounding box center [317, 319] width 581 height 132
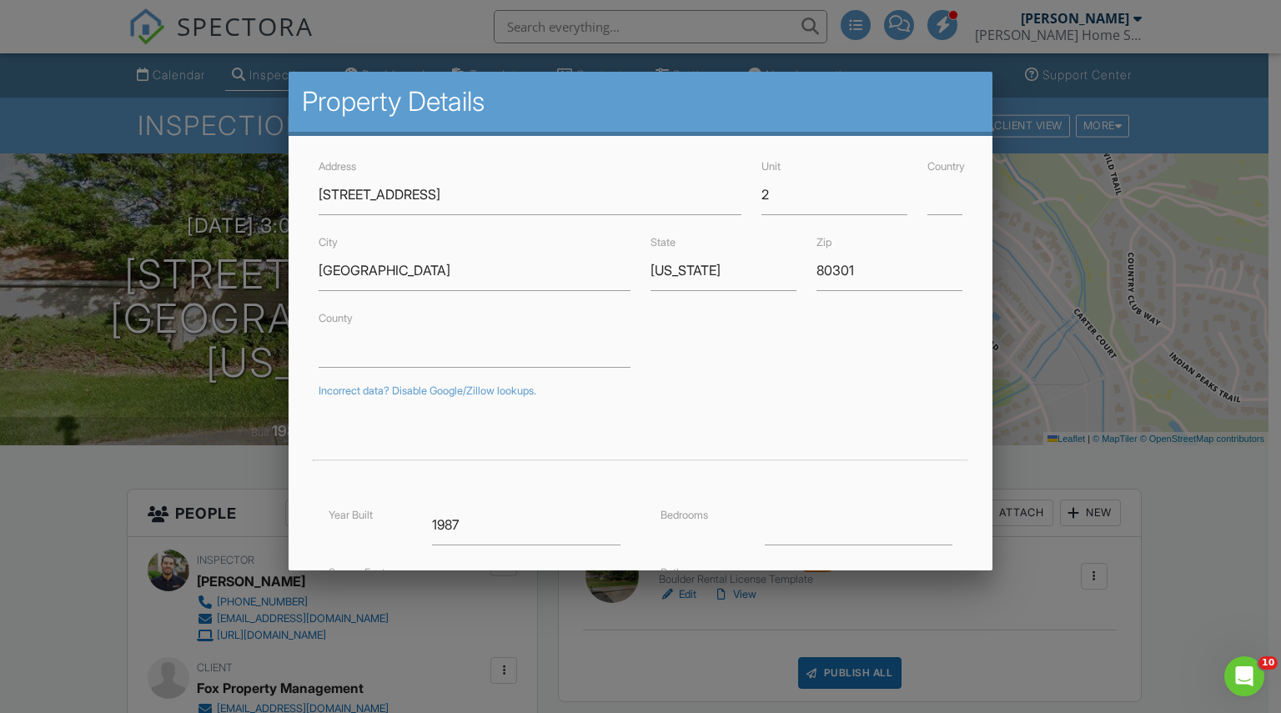
click at [0, 510] on div at bounding box center [640, 363] width 1281 height 892
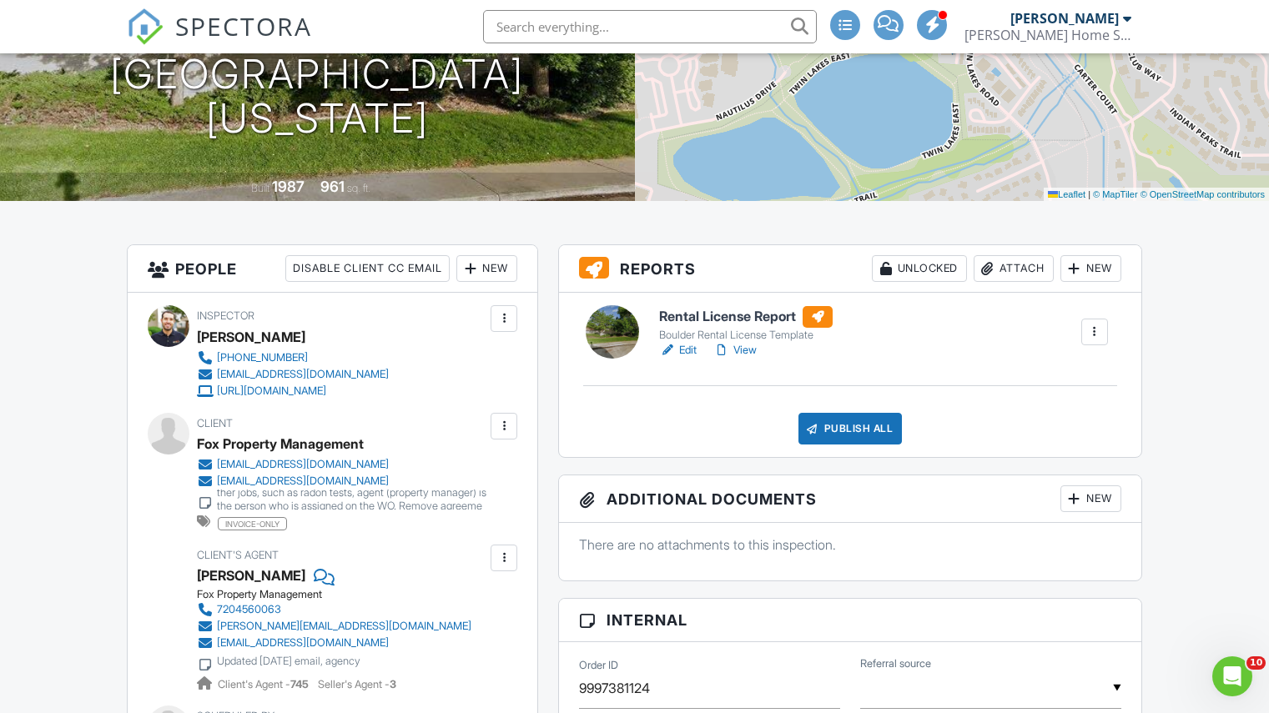
scroll to position [245, 0]
click at [250, 446] on div "Fox Property Management" at bounding box center [280, 442] width 167 height 25
copy div "Fox Property Management"
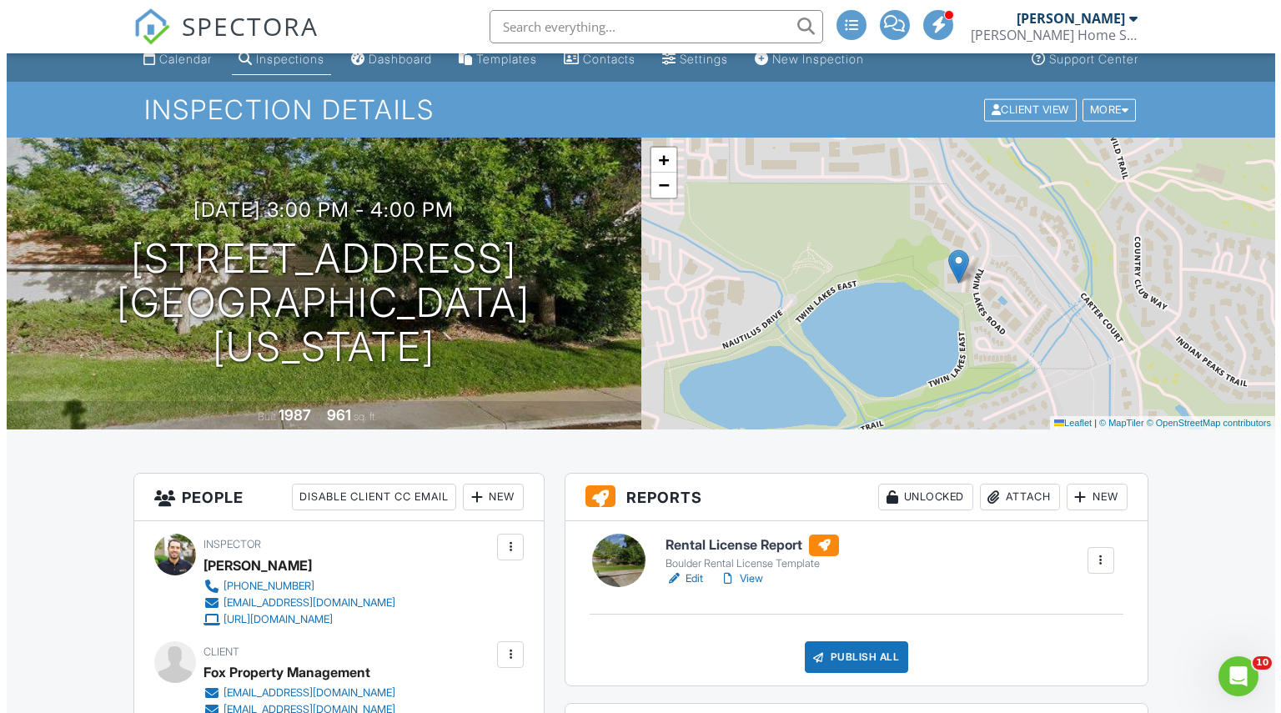
scroll to position [0, 0]
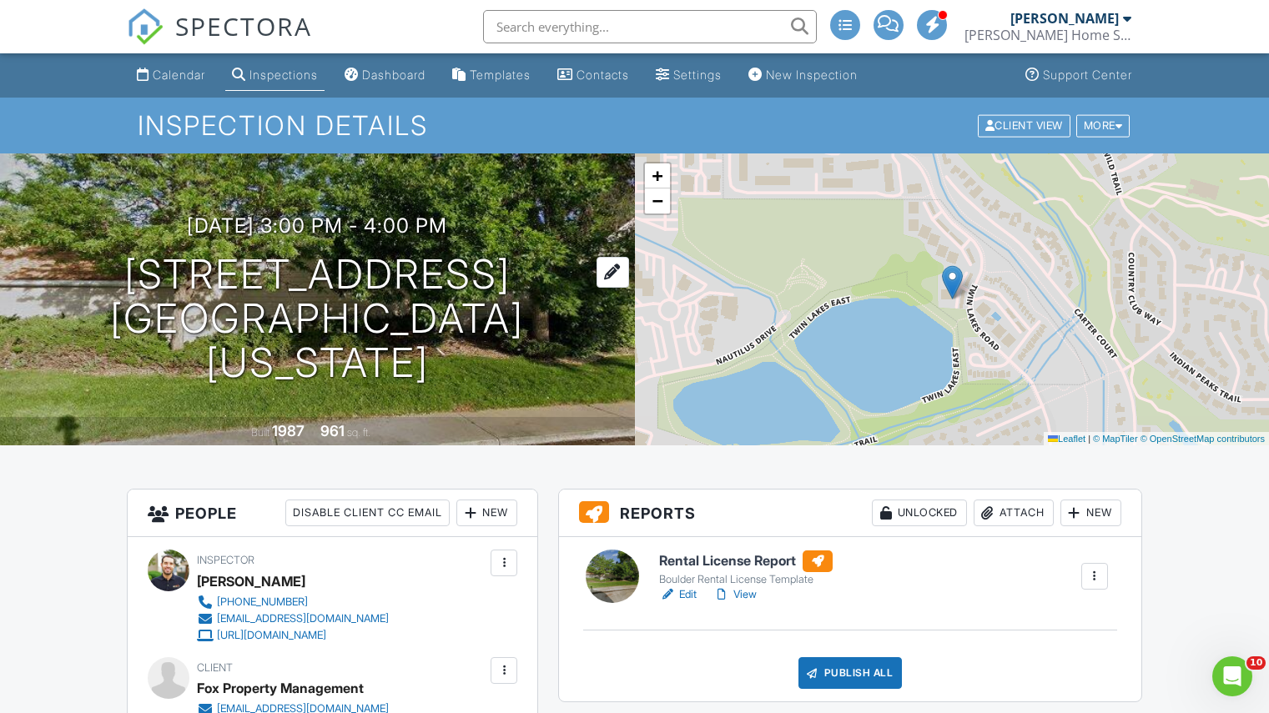
click at [99, 292] on h1 "[STREET_ADDRESS] [GEOGRAPHIC_DATA][US_STATE]" at bounding box center [317, 319] width 581 height 132
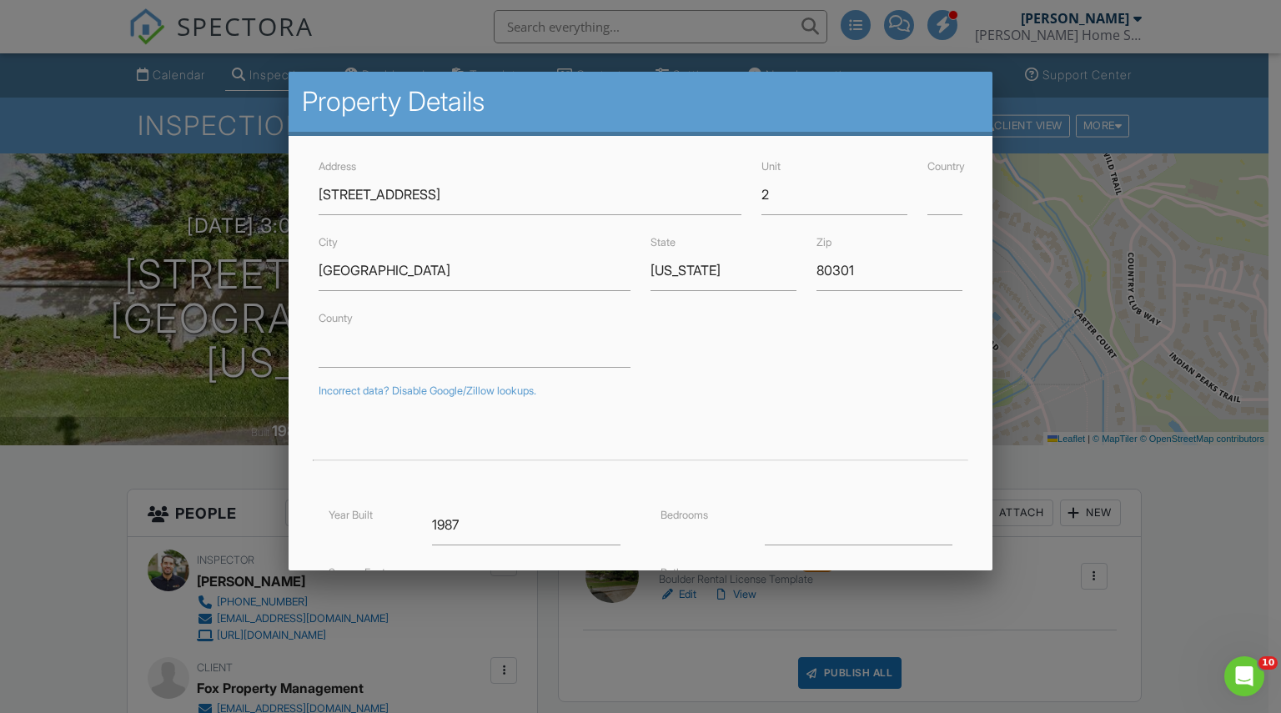
click at [1179, 493] on div at bounding box center [640, 363] width 1281 height 892
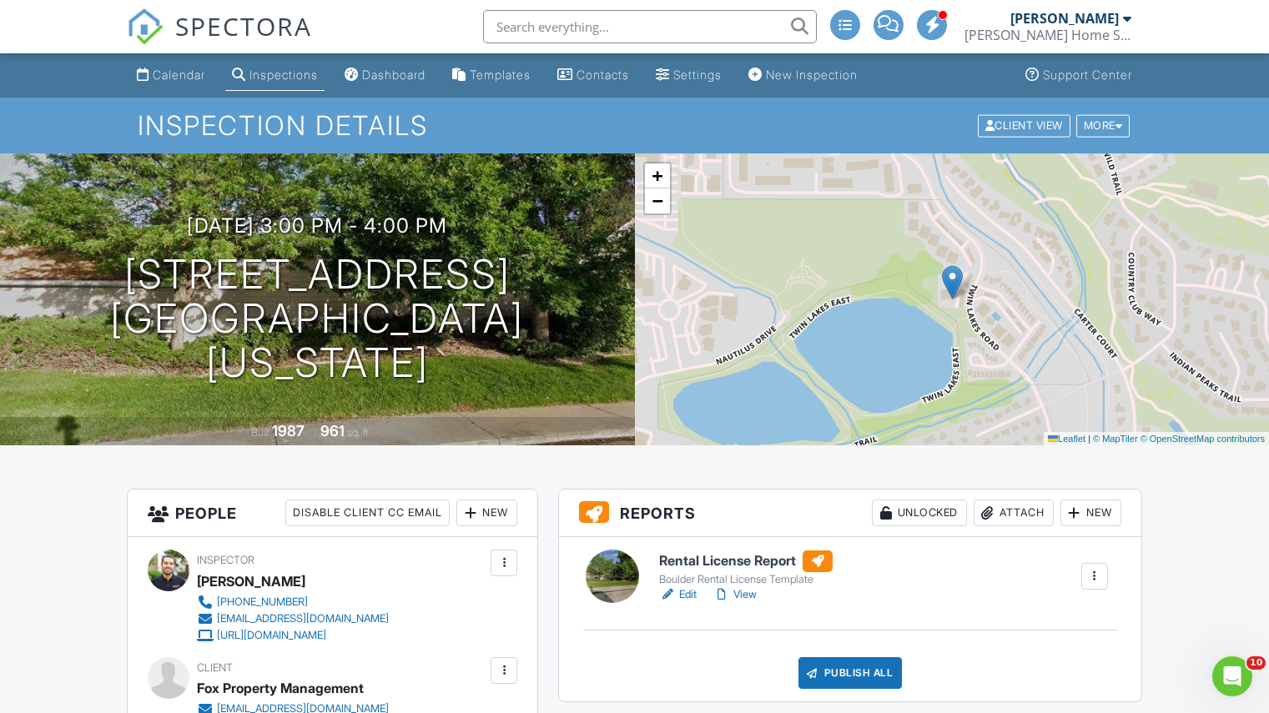
click at [1017, 509] on div "Attach" at bounding box center [1013, 513] width 80 height 27
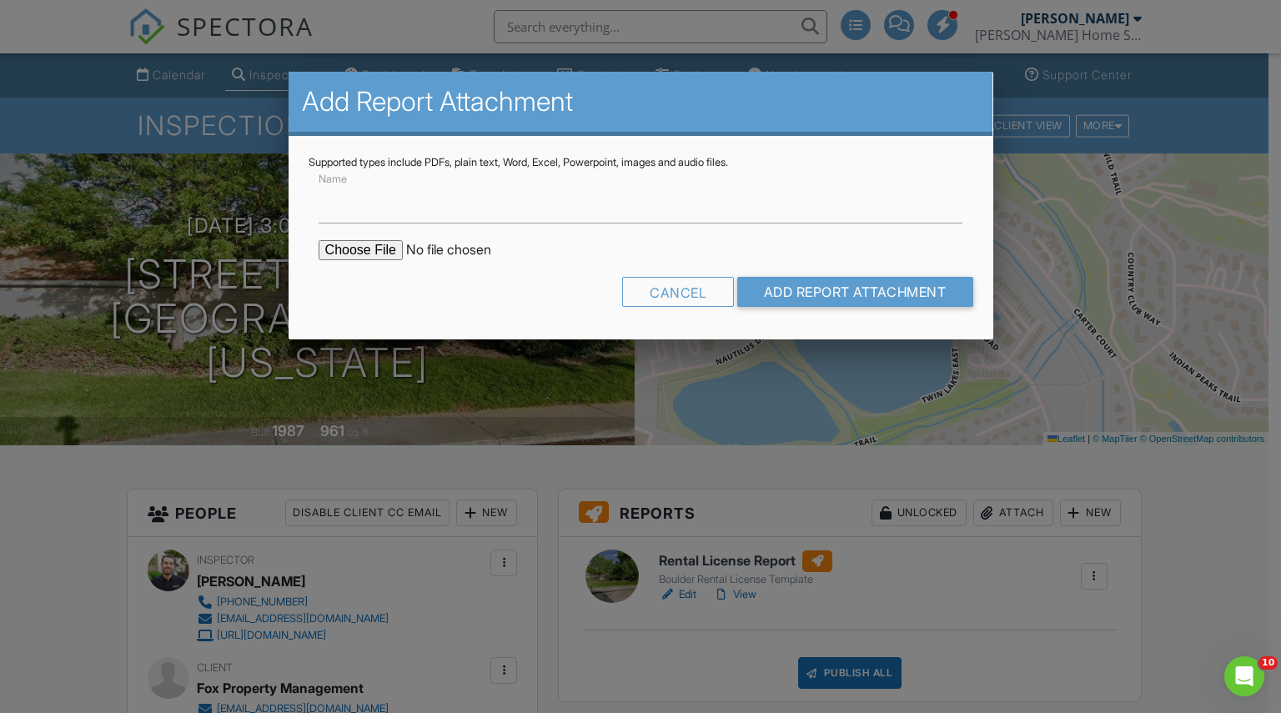
click at [383, 249] on input "file" at bounding box center [461, 250] width 284 height 20
type input "C:\fakepath\[STREET_ADDRESS] 2_NON COMPLIANT.pdf"
click at [385, 199] on input "Name" at bounding box center [641, 203] width 645 height 41
type input "Rental License Form_NON COMPLIANT"
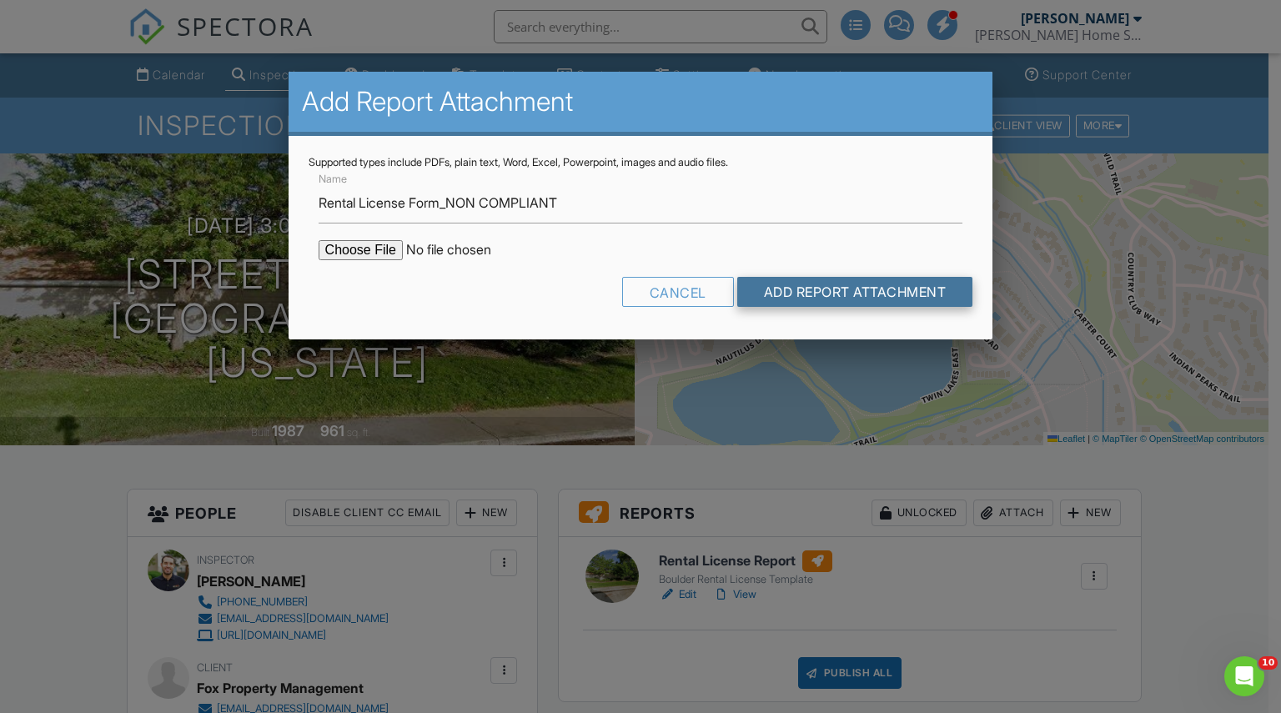
click at [889, 299] on input "Add Report Attachment" at bounding box center [855, 292] width 236 height 30
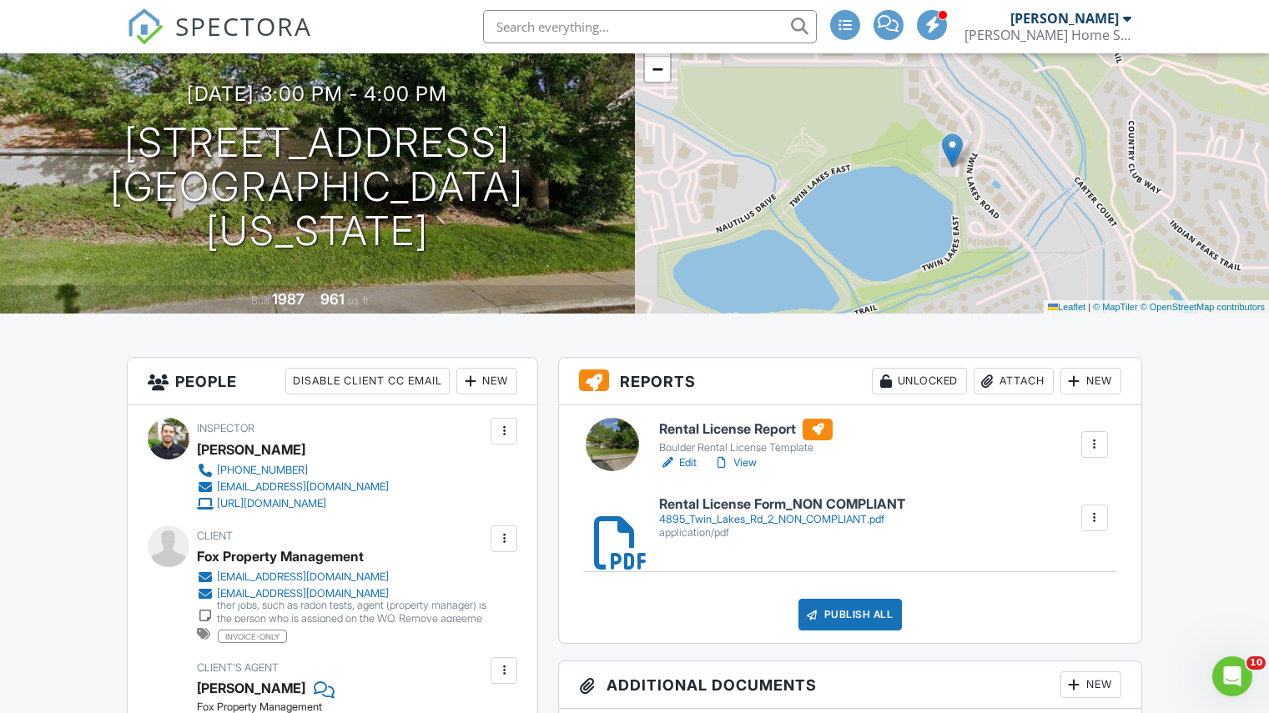
click at [693, 425] on h6 "Rental License Report" at bounding box center [745, 430] width 173 height 22
